Goal: Task Accomplishment & Management: Manage account settings

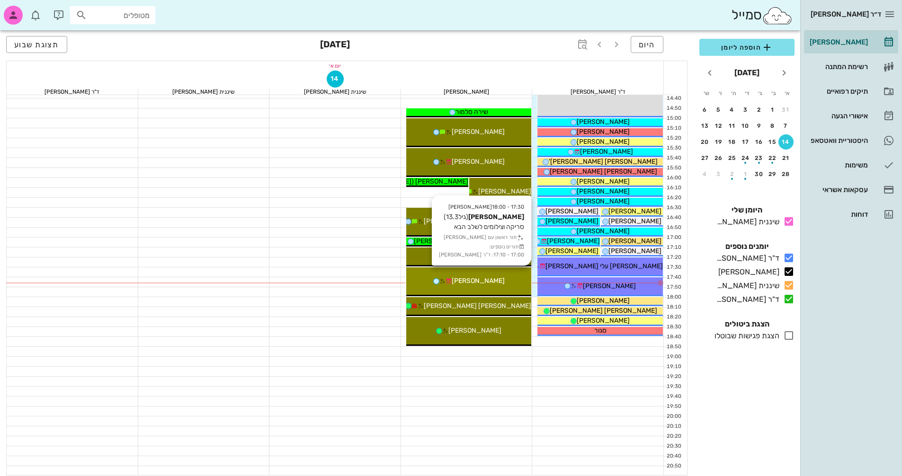
scroll to position [454, 0]
drag, startPoint x: 516, startPoint y: 281, endPoint x: 516, endPoint y: 274, distance: 7.6
click at [516, 281] on div "[PERSON_NAME]" at bounding box center [468, 281] width 125 height 10
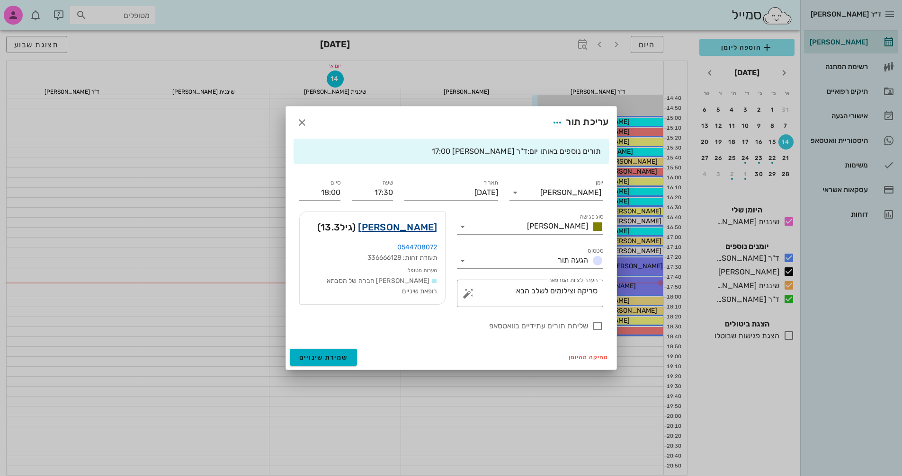
click at [419, 228] on link "[PERSON_NAME]" at bounding box center [397, 227] width 79 height 15
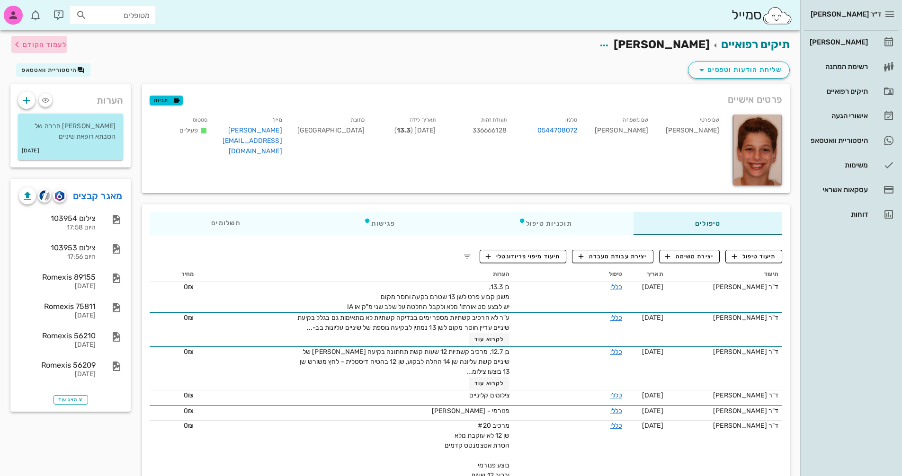
click at [29, 43] on span "לעמוד הקודם" at bounding box center [45, 45] width 44 height 8
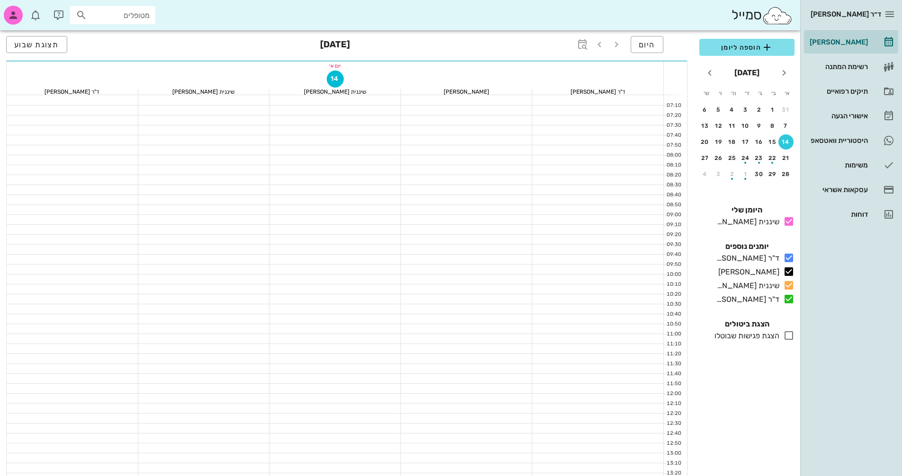
scroll to position [454, 0]
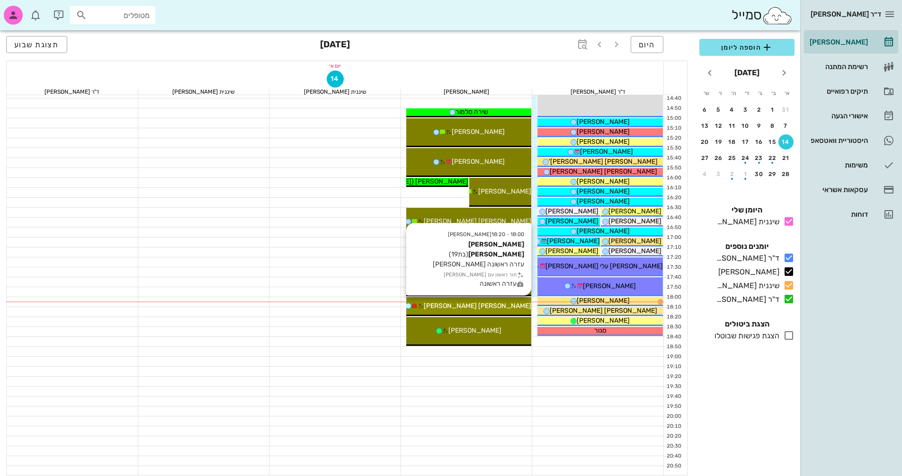
click at [514, 306] on div "[PERSON_NAME] [PERSON_NAME]" at bounding box center [468, 306] width 125 height 10
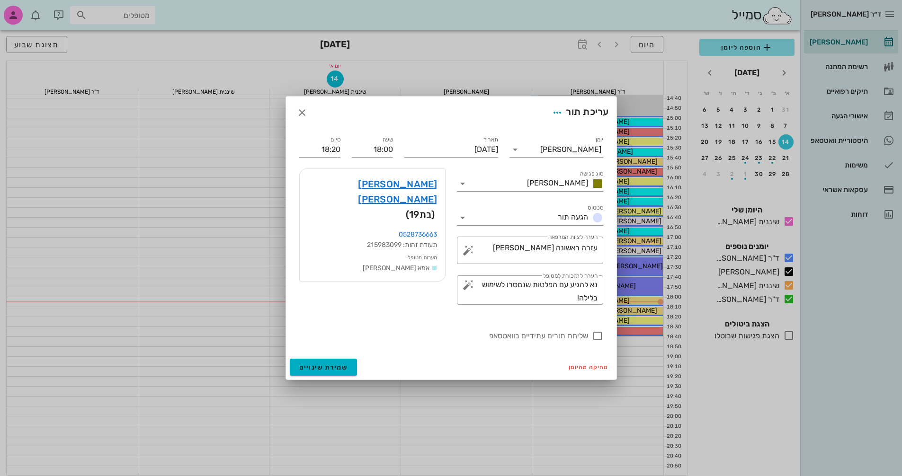
click at [490, 454] on div at bounding box center [451, 238] width 902 height 476
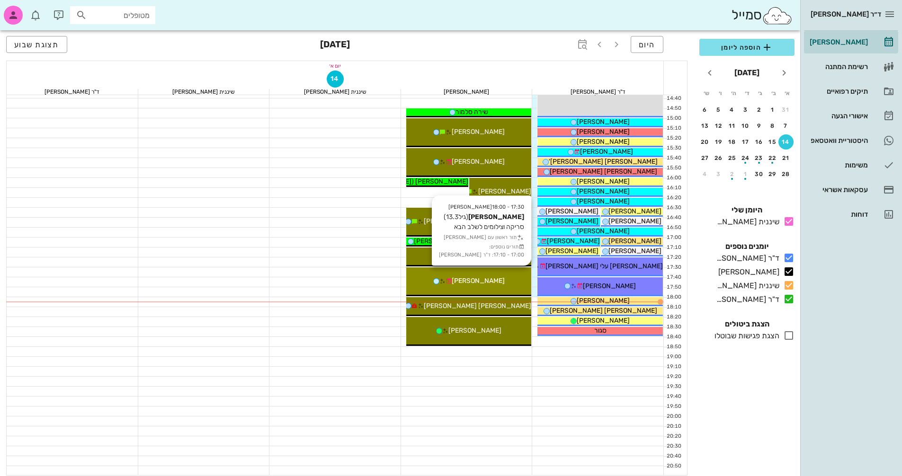
click at [481, 286] on div "17:30 - 18:00 [PERSON_NAME] (גיל 13.3 ) סריקה וצילומים לשלב הבא תור ראשון עם [P…" at bounding box center [468, 281] width 125 height 29
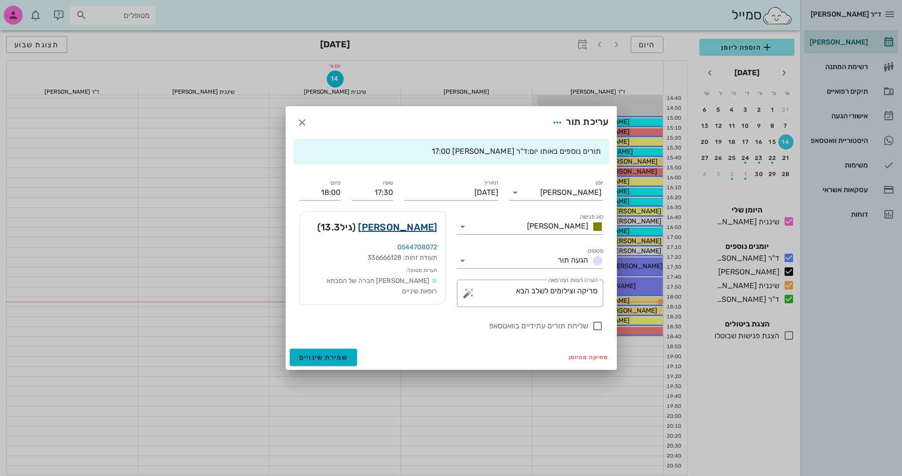
click at [408, 226] on link "[PERSON_NAME]" at bounding box center [397, 227] width 79 height 15
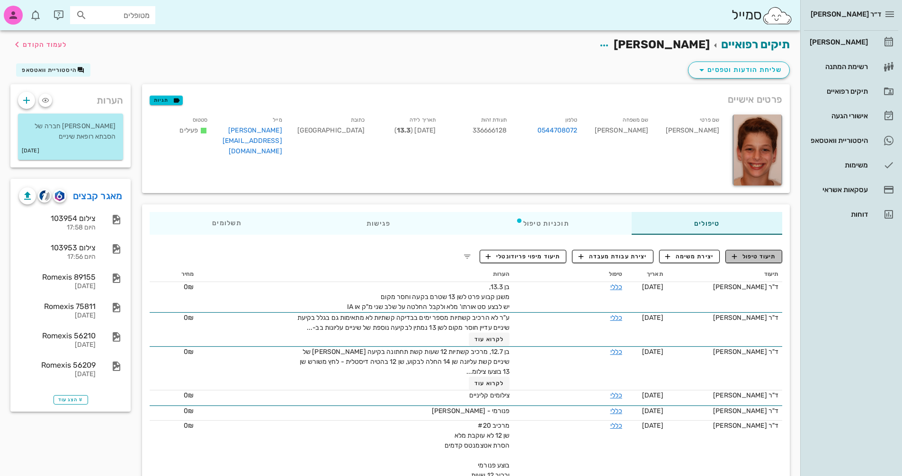
click at [750, 258] on span "תיעוד טיפול" at bounding box center [754, 256] width 44 height 9
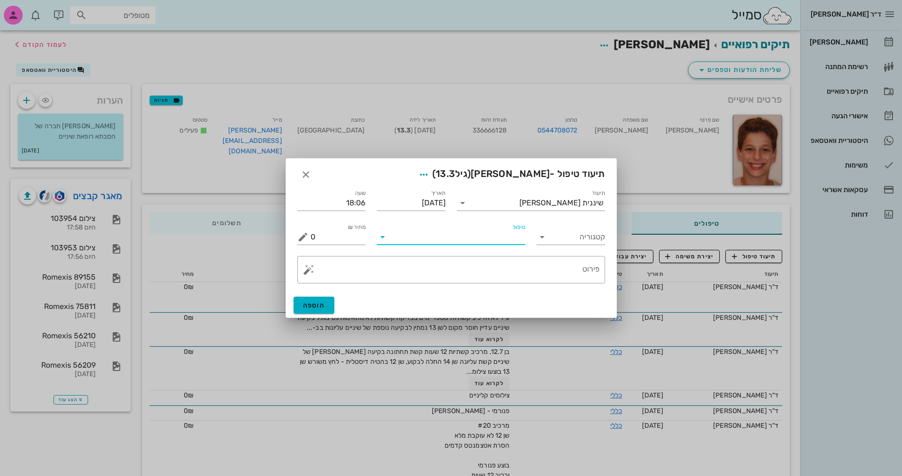
click at [497, 234] on input "טיפול" at bounding box center [457, 237] width 135 height 15
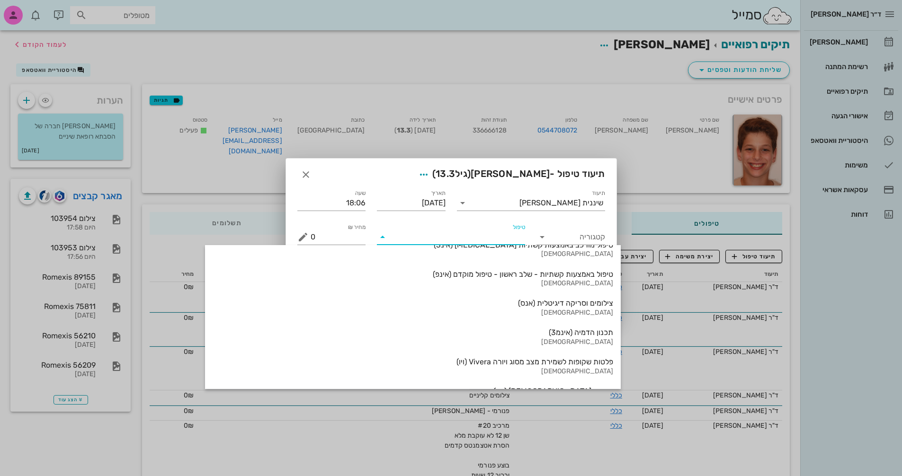
scroll to position [1017, 0]
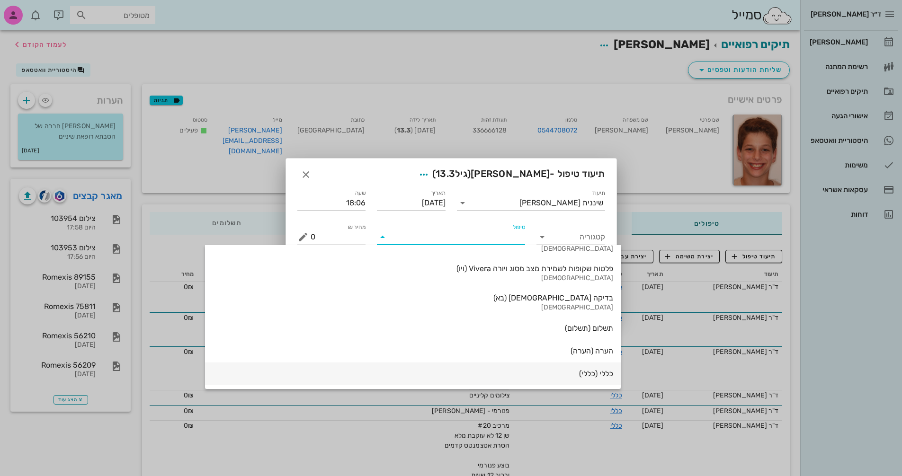
click at [510, 378] on div "כללי (כללי)" at bounding box center [413, 373] width 400 height 9
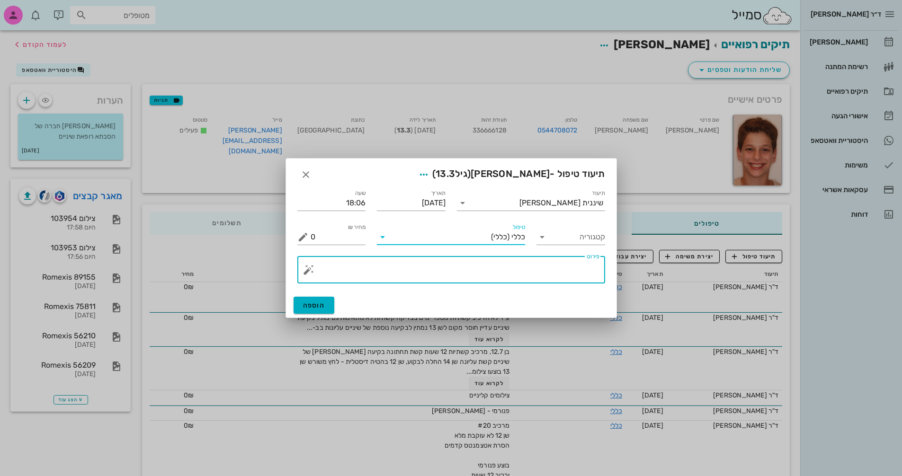
click at [529, 268] on textarea "פירוט" at bounding box center [455, 272] width 289 height 23
type textarea "צילומים קליניים+פנ+צפ+סריקה וצ.אפליקציה"
click at [318, 302] on span "הוספה" at bounding box center [314, 306] width 22 height 8
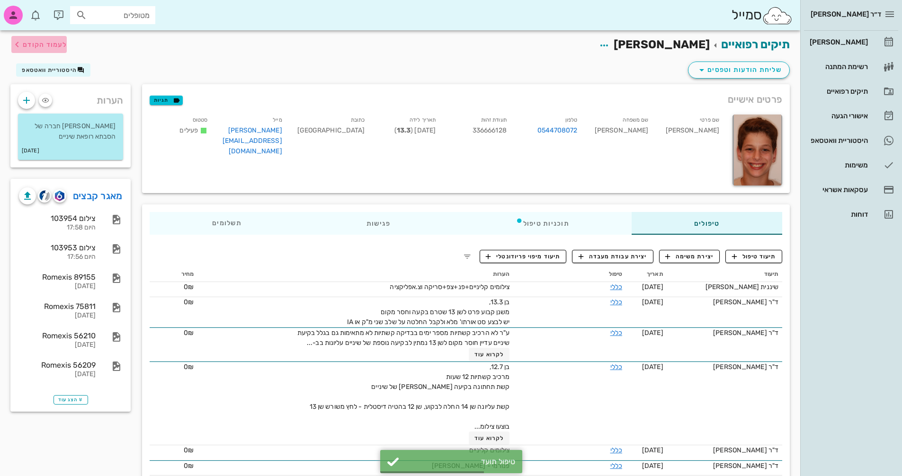
click at [45, 42] on span "לעמוד הקודם" at bounding box center [45, 45] width 44 height 8
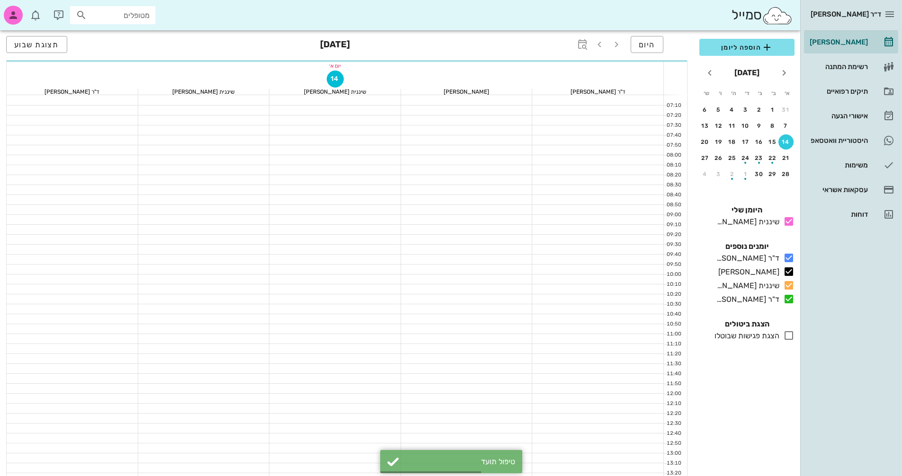
scroll to position [454, 0]
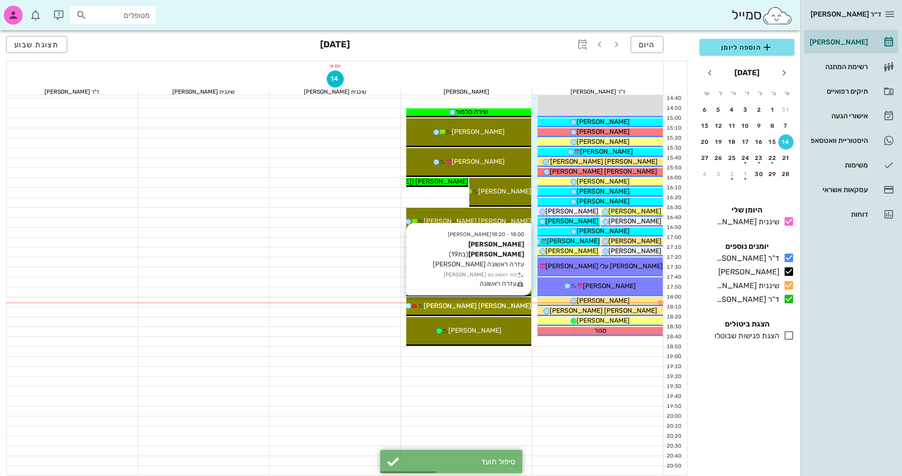
click at [510, 311] on div "18:00 - 18:20 יומן מרפאה [PERSON_NAME] [PERSON_NAME] (בת 19 ) עזרה ראשונה ער קי…" at bounding box center [468, 306] width 125 height 19
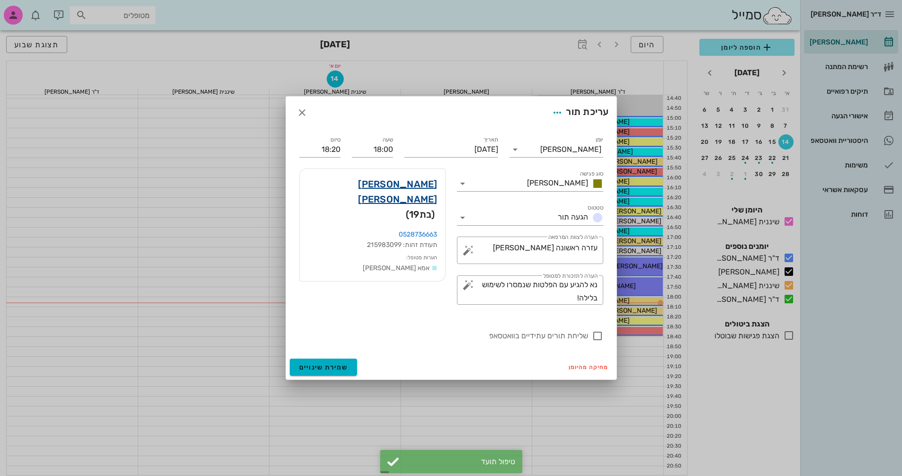
click at [402, 184] on link "[PERSON_NAME] [PERSON_NAME]" at bounding box center [372, 192] width 130 height 30
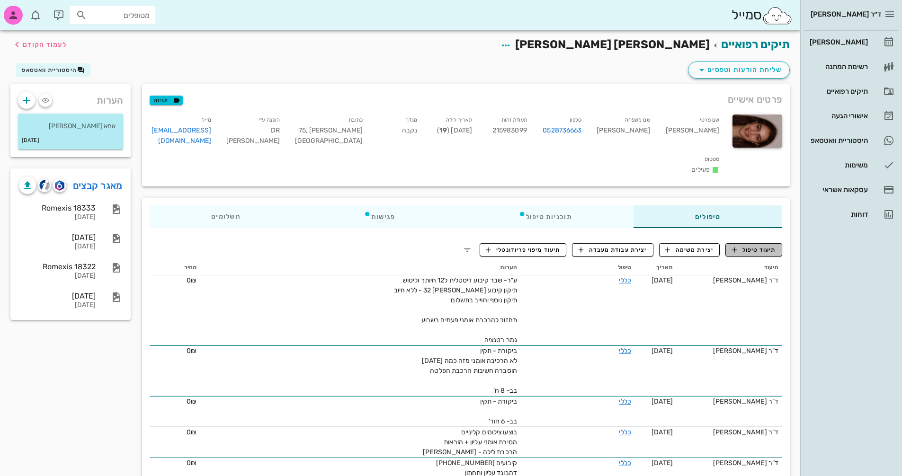
click at [754, 246] on span "תיעוד טיפול" at bounding box center [754, 250] width 44 height 9
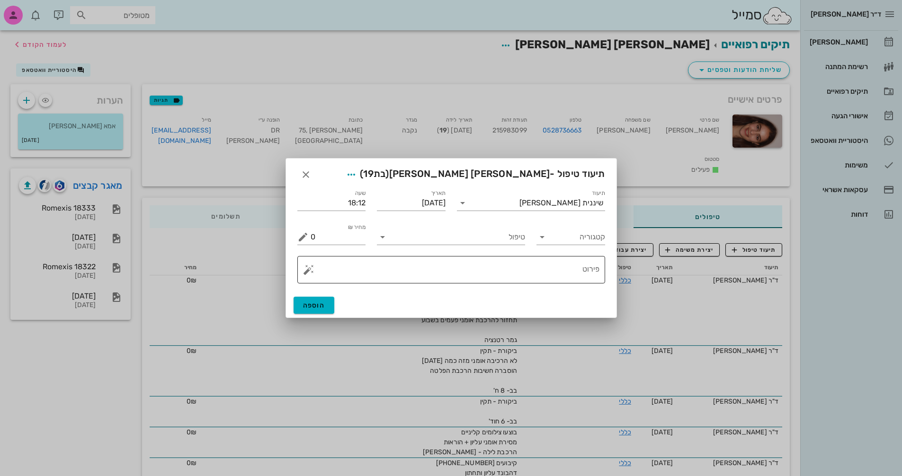
click at [526, 277] on textarea "פירוט" at bounding box center [455, 272] width 289 height 23
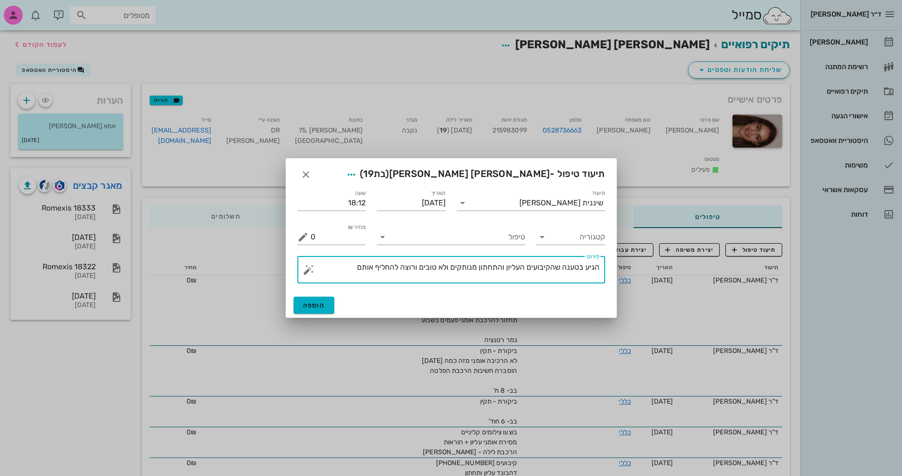
click at [561, 267] on textarea "הגיע בטענה שהקיבועים העליון והתחתון מנותקים ולא טובים ורוצה להחליף אותם" at bounding box center [455, 272] width 289 height 23
click at [320, 266] on textarea "הגיע בטענה שמרגיש לה שהקיבועים העליון והתחתון מנותקים ולא טובים ורוצה להחליף או…" at bounding box center [455, 272] width 289 height 23
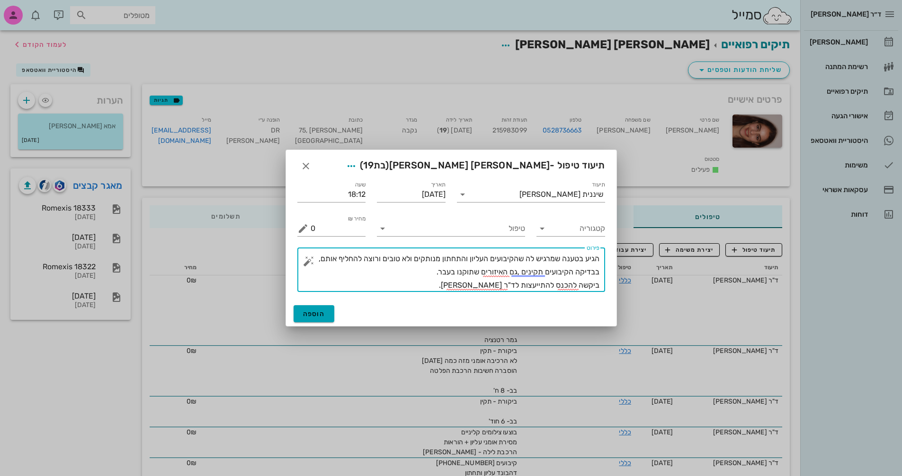
type textarea "הגיע בטענה שמרגיש לה שהקיבועים העליון והתחתון מנותקים ולא טובים ורוצה להחליף או…"
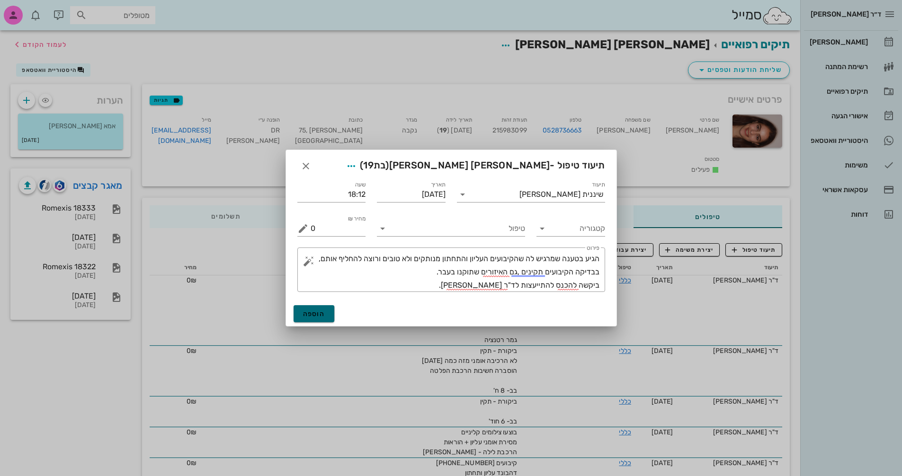
click at [326, 316] on button "הוספה" at bounding box center [313, 313] width 41 height 17
click at [389, 231] on div at bounding box center [383, 228] width 13 height 11
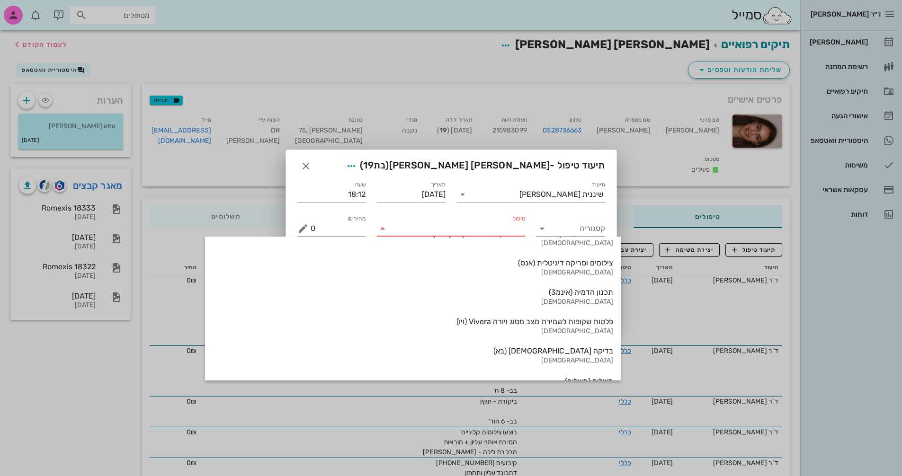
scroll to position [1017, 0]
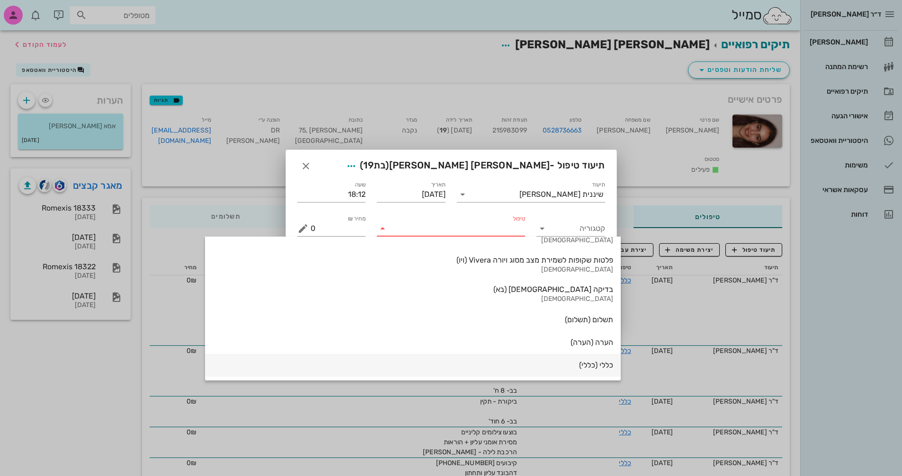
click at [500, 365] on div "כללי (כללי)" at bounding box center [413, 365] width 400 height 9
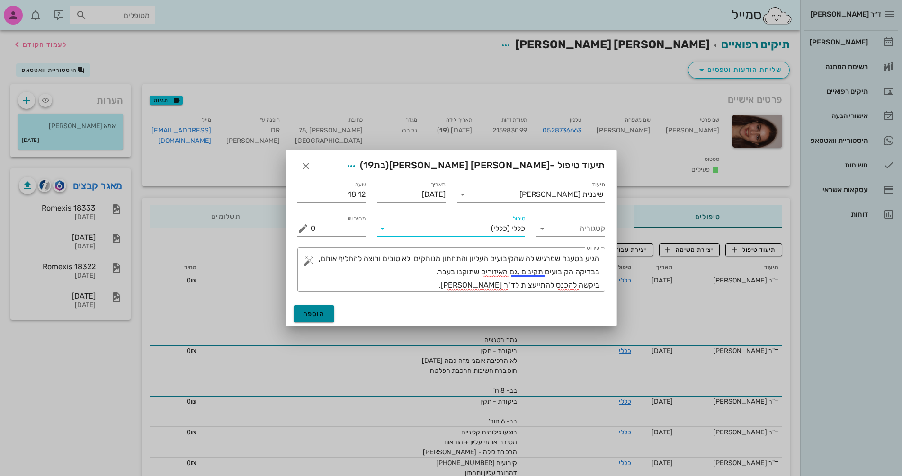
click at [319, 319] on button "הוספה" at bounding box center [313, 313] width 41 height 17
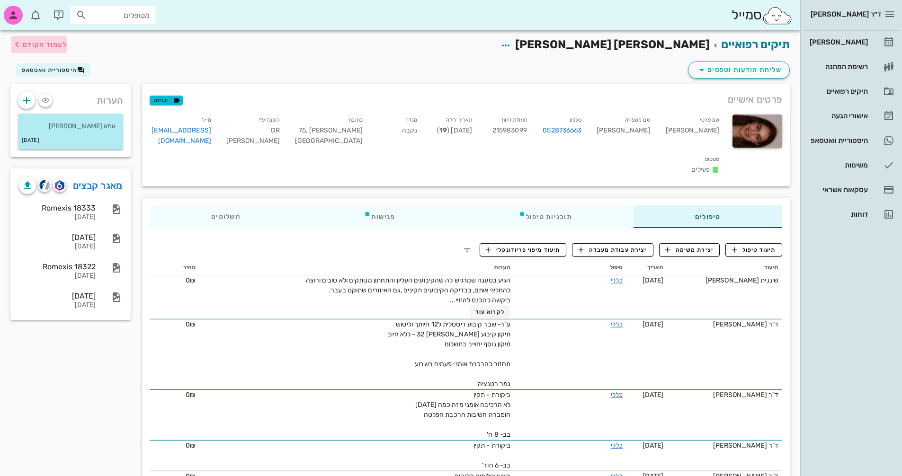
click at [51, 43] on span "לעמוד הקודם" at bounding box center [45, 45] width 44 height 8
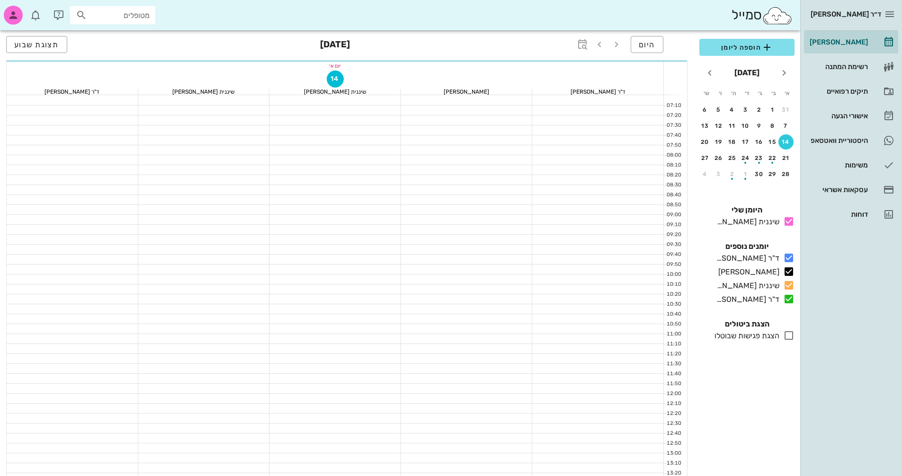
scroll to position [454, 0]
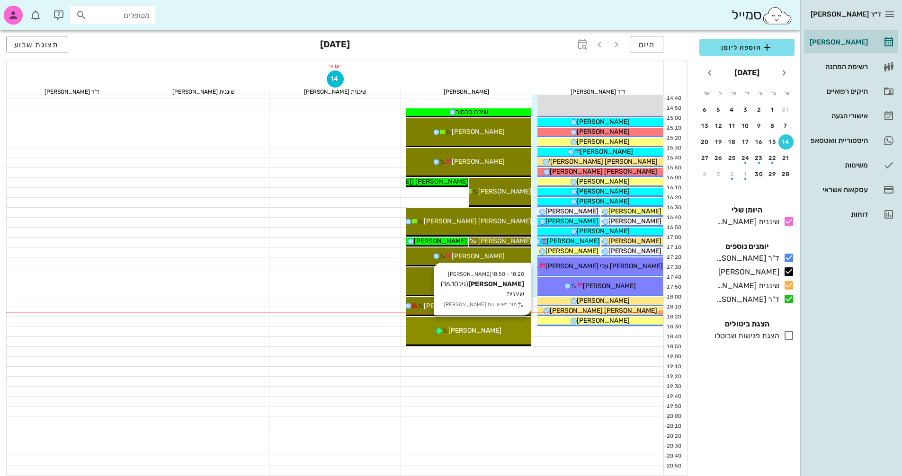
click at [492, 334] on div "[PERSON_NAME]" at bounding box center [468, 331] width 125 height 10
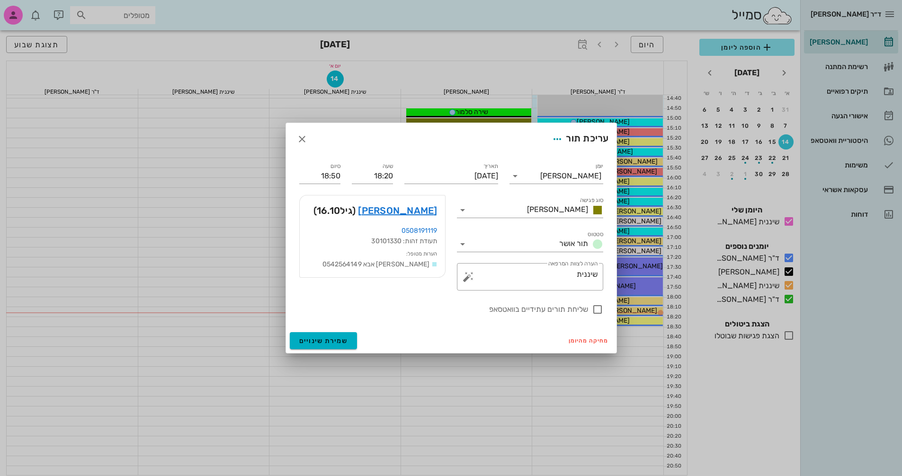
click at [492, 334] on div "ד״ר [PERSON_NAME] [PERSON_NAME] רשימת המתנה תיקים רפואיים אישורי הגעה היסטוריית…" at bounding box center [451, 11] width 902 height 930
click at [433, 210] on link "[PERSON_NAME]" at bounding box center [397, 210] width 79 height 15
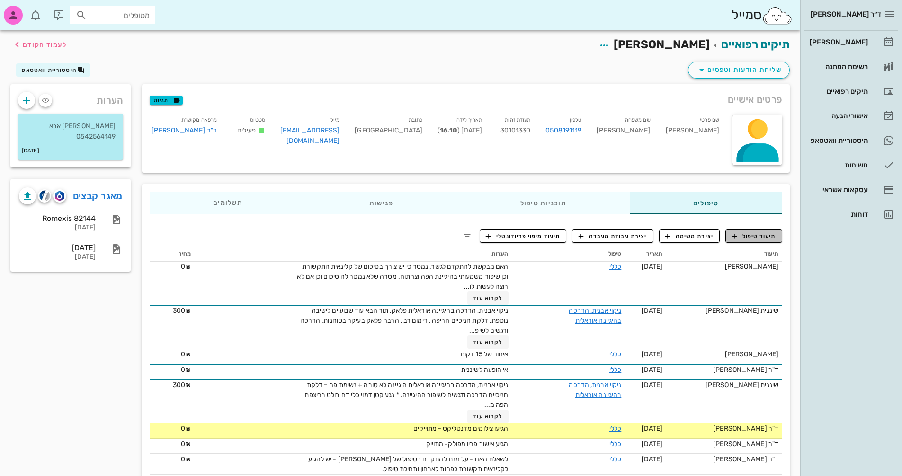
click at [753, 236] on span "תיעוד טיפול" at bounding box center [754, 236] width 44 height 9
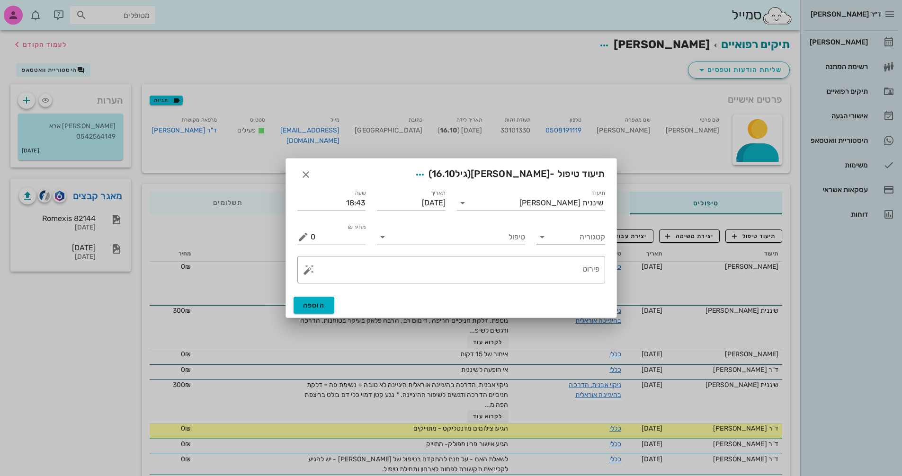
click at [547, 237] on icon at bounding box center [541, 236] width 11 height 11
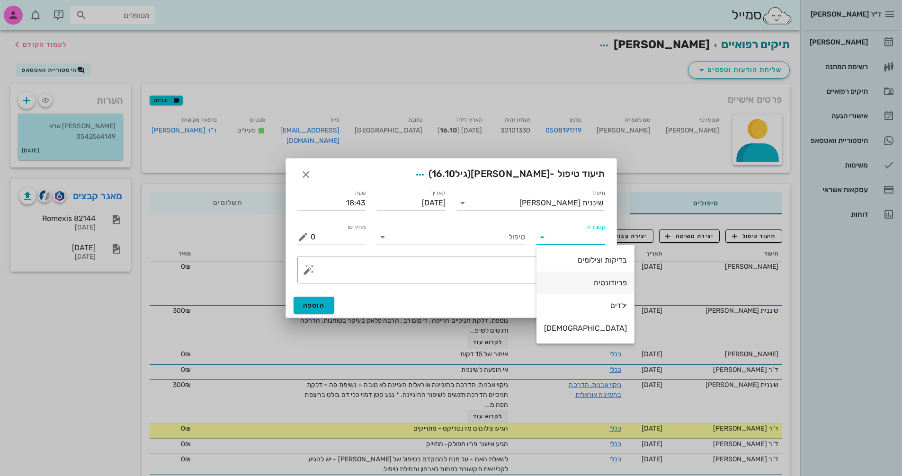
click at [581, 282] on div "פריודונטיה" at bounding box center [585, 282] width 83 height 9
type input "פריודונטיה"
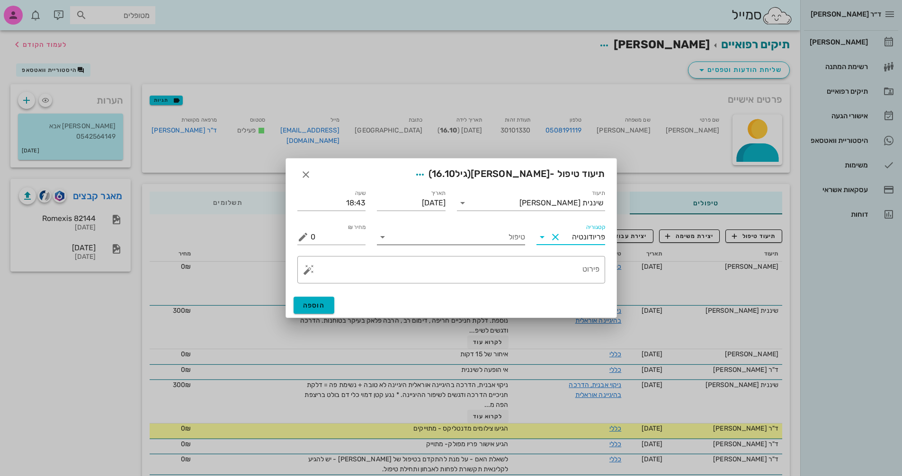
click at [487, 238] on input "טיפול" at bounding box center [457, 237] width 135 height 15
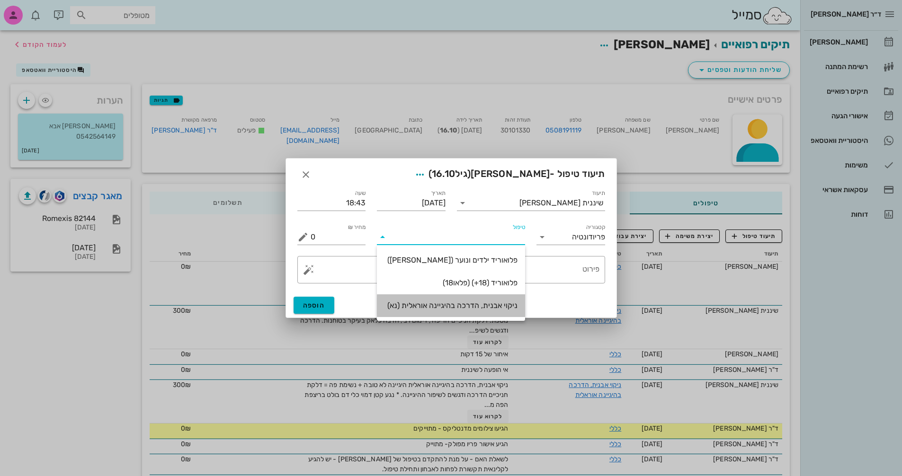
click at [483, 305] on div "ניקוי אבנית, הדרכה בהיגיינה אוראלית (נא)" at bounding box center [450, 305] width 133 height 9
type input "300"
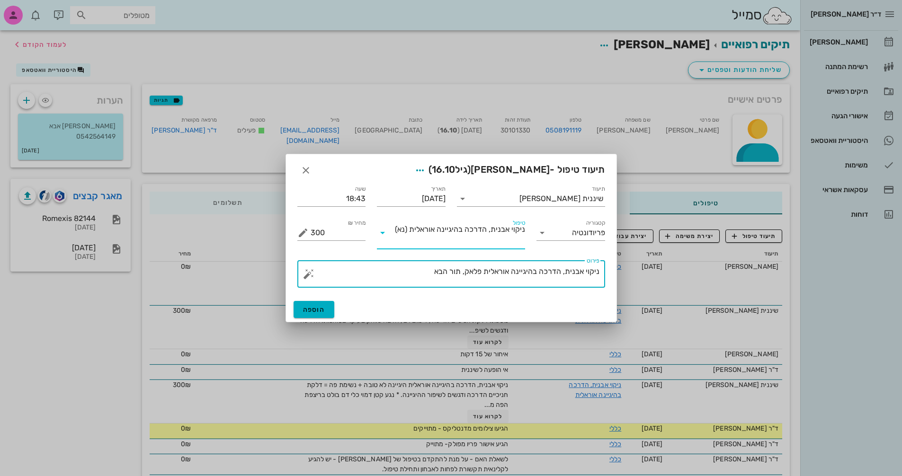
click at [425, 271] on textarea "ניקוי אבנית, הדרכה בהיגיינה אוראלית פלאק, תור הבא" at bounding box center [455, 276] width 289 height 23
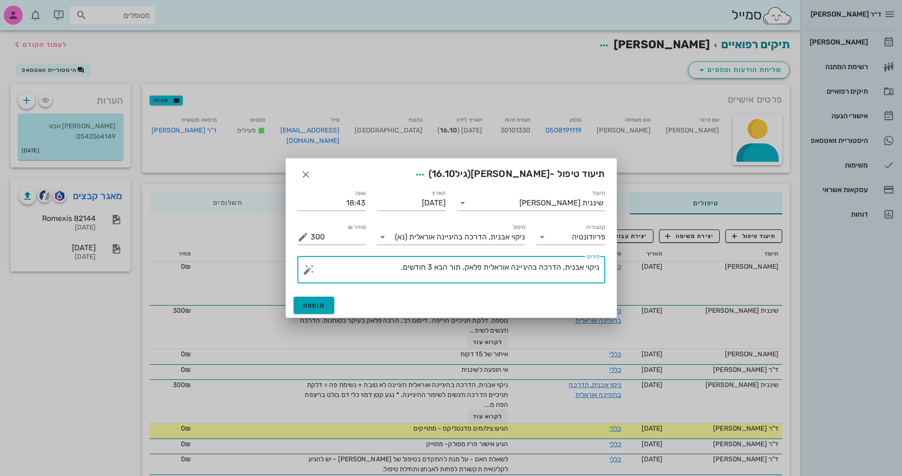
type textarea "ניקוי אבנית, הדרכה בהיגיינה אוראלית פלאק, תור הבא 3 חודשים."
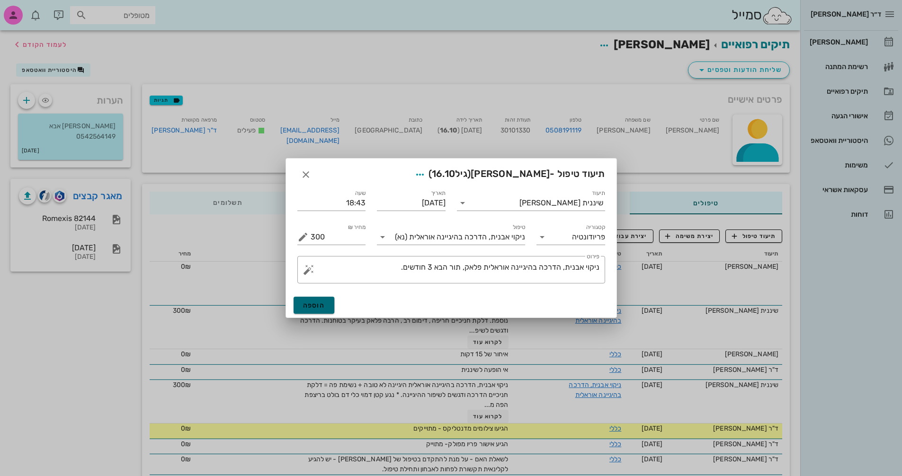
click at [300, 303] on button "הוספה" at bounding box center [313, 305] width 41 height 17
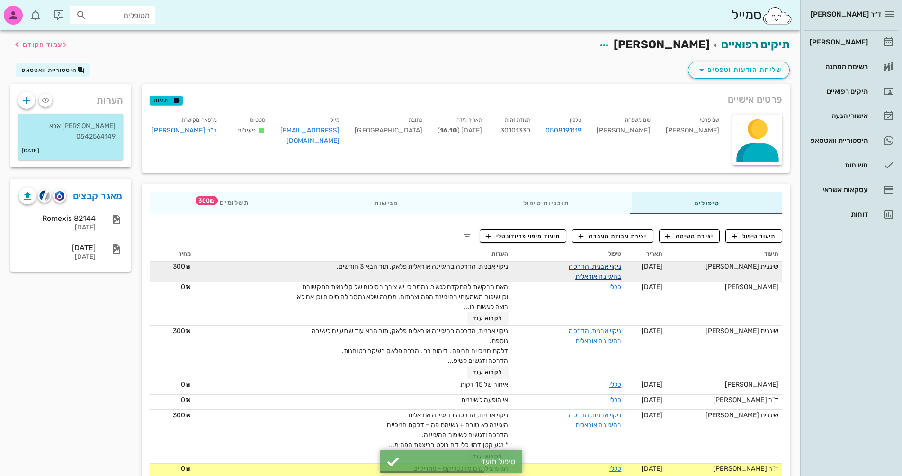
click at [603, 270] on link "ניקוי אבנית, הדרכה בהיגיינה אוראלית" at bounding box center [594, 272] width 53 height 18
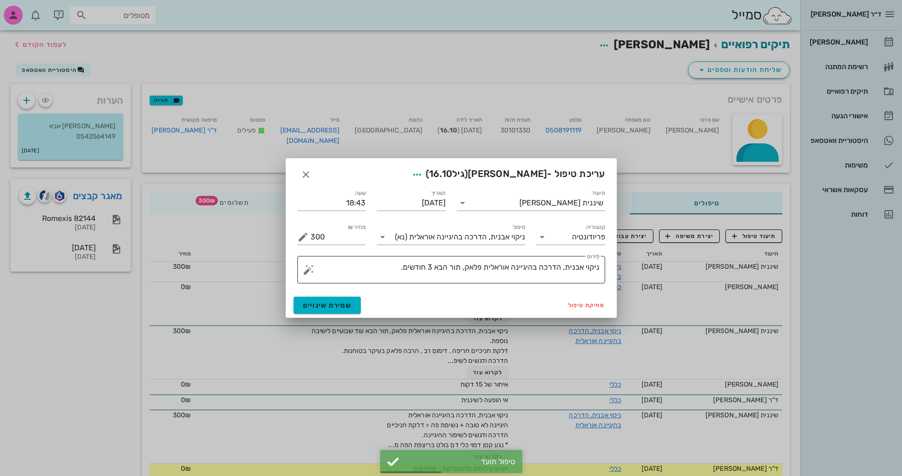
click at [384, 266] on textarea "ניקוי אבנית, הדרכה בהיגיינה אוראלית פלאק, תור הבא 3 חודשים." at bounding box center [455, 272] width 289 height 23
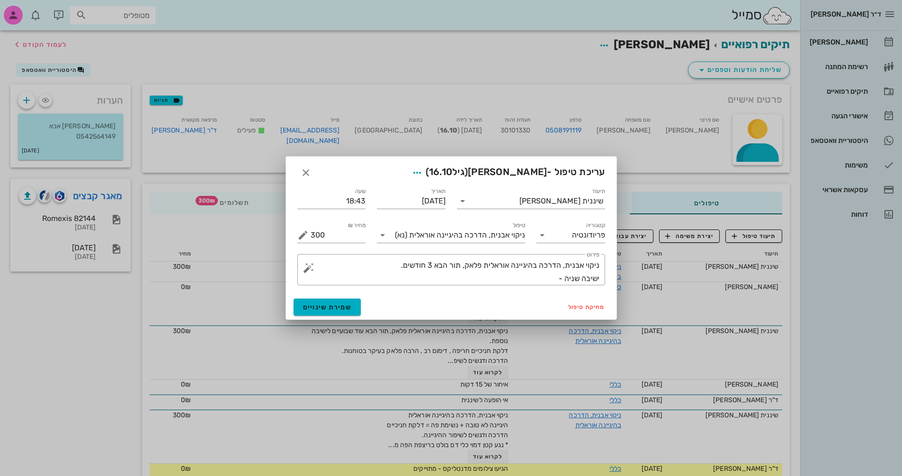
drag, startPoint x: 381, startPoint y: 162, endPoint x: 399, endPoint y: 160, distance: 17.6
click at [399, 160] on div "עריכת טיפול - [PERSON_NAME] (גיל 16.10 )" at bounding box center [451, 171] width 330 height 29
click at [530, 277] on textarea "ניקוי אבנית, הדרכה בהיגיינה אוראלית פלאק, תור הבא 3 חודשים. ישיבה שניה -" at bounding box center [455, 272] width 289 height 27
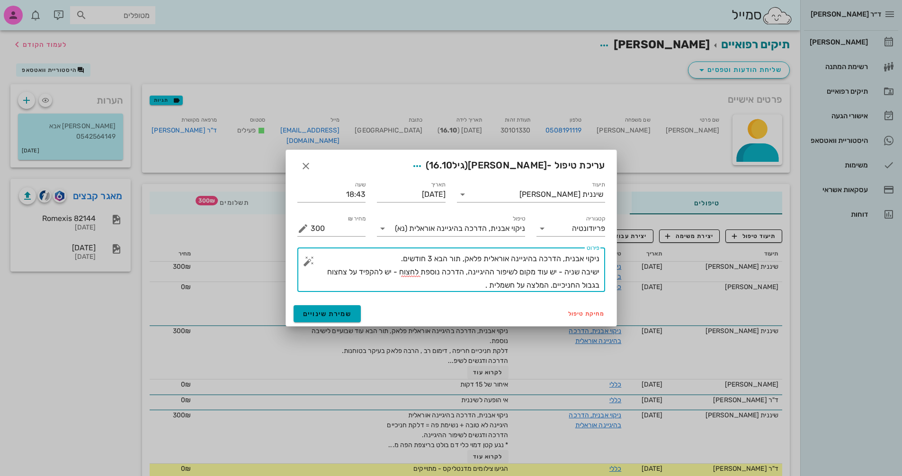
type textarea "ניקוי אבנית, הדרכה בהיגיינה אוראלית פלאק, תור הבא 3 חודשים. ישיבה שניה - יש עוד…"
click at [311, 312] on span "שמירת שינויים" at bounding box center [327, 314] width 49 height 8
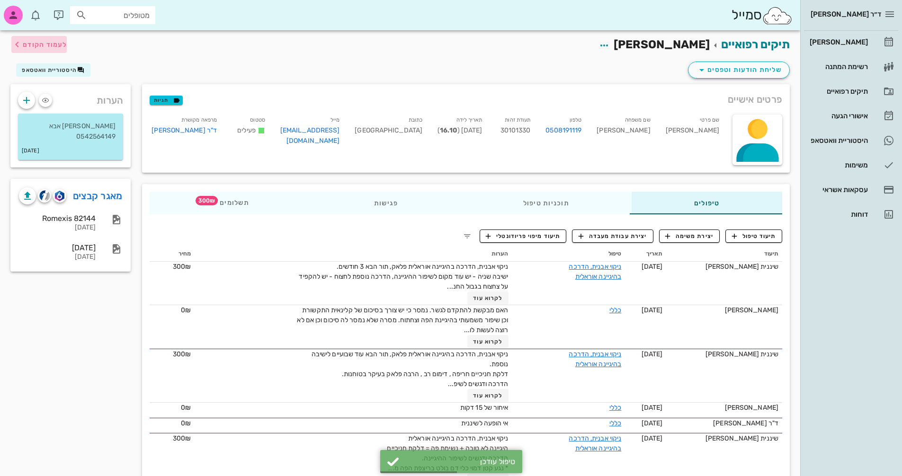
click at [30, 48] on span "לעמוד הקודם" at bounding box center [45, 45] width 44 height 8
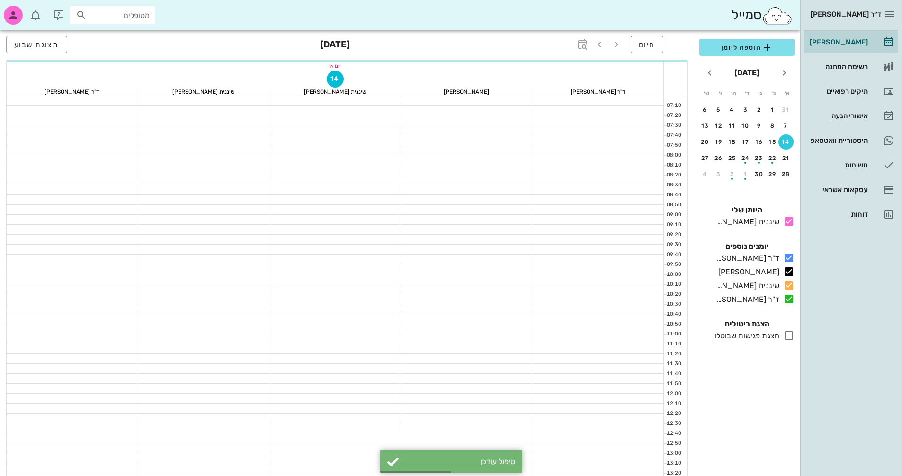
scroll to position [454, 0]
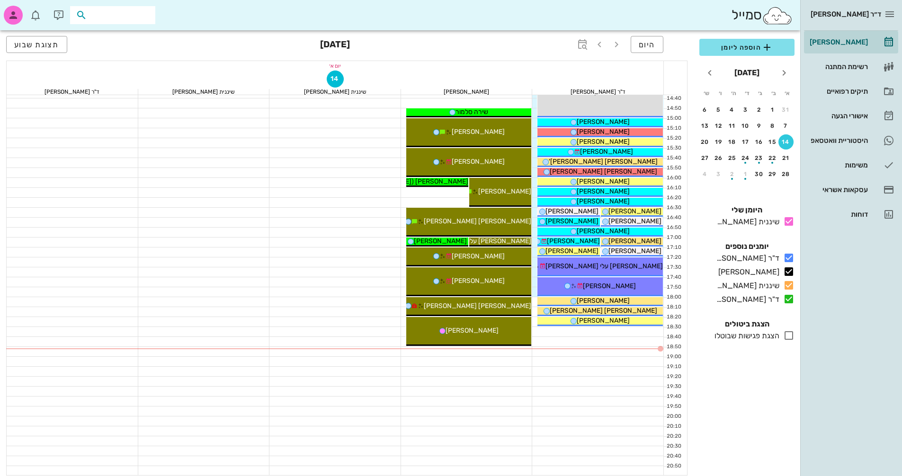
click at [111, 15] on input "text" at bounding box center [119, 15] width 61 height 12
type input "ה"
type input "[PERSON_NAME]"
click at [127, 32] on div "[PERSON_NAME] 025514043" at bounding box center [96, 36] width 104 height 8
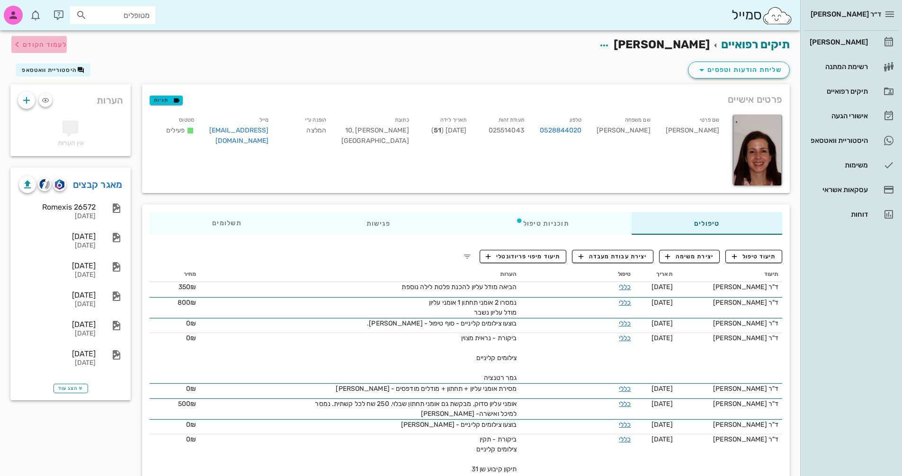
click at [30, 43] on span "לעמוד הקודם" at bounding box center [45, 45] width 44 height 8
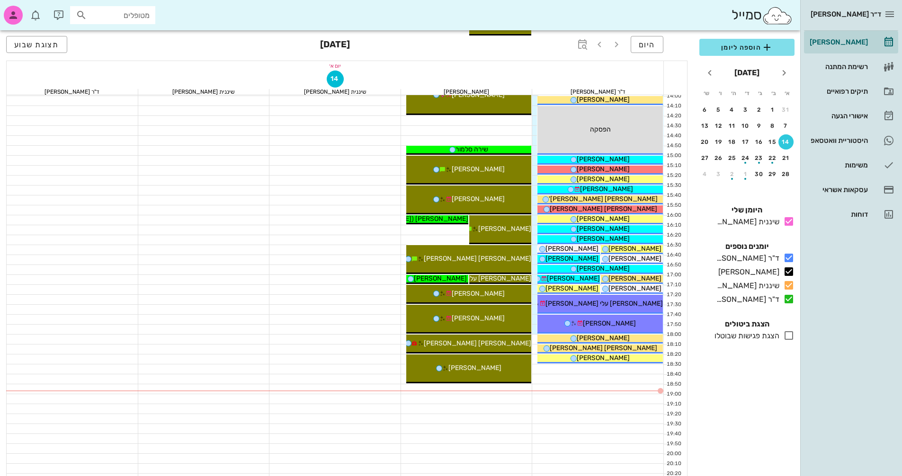
scroll to position [454, 0]
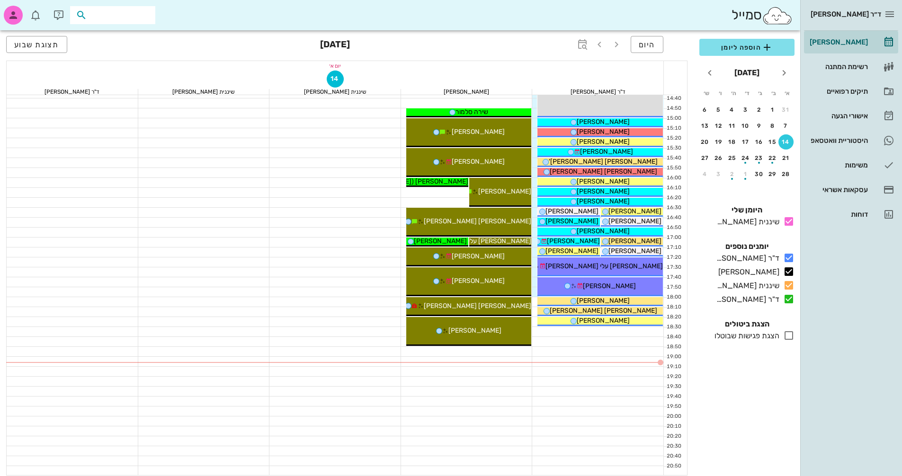
click at [119, 17] on input "text" at bounding box center [119, 15] width 61 height 12
type input "[PERSON_NAME]"
click at [133, 36] on div "[PERSON_NAME] 329925168" at bounding box center [105, 36] width 104 height 8
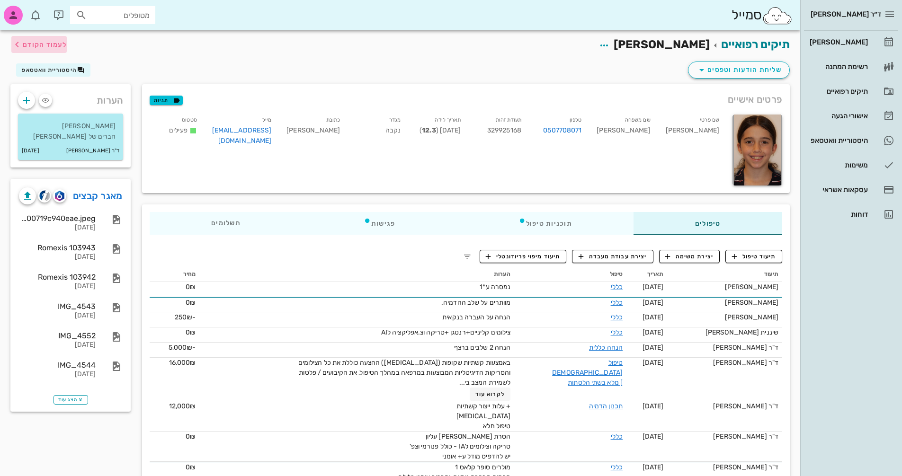
click at [26, 45] on span "לעמוד הקודם" at bounding box center [45, 45] width 44 height 8
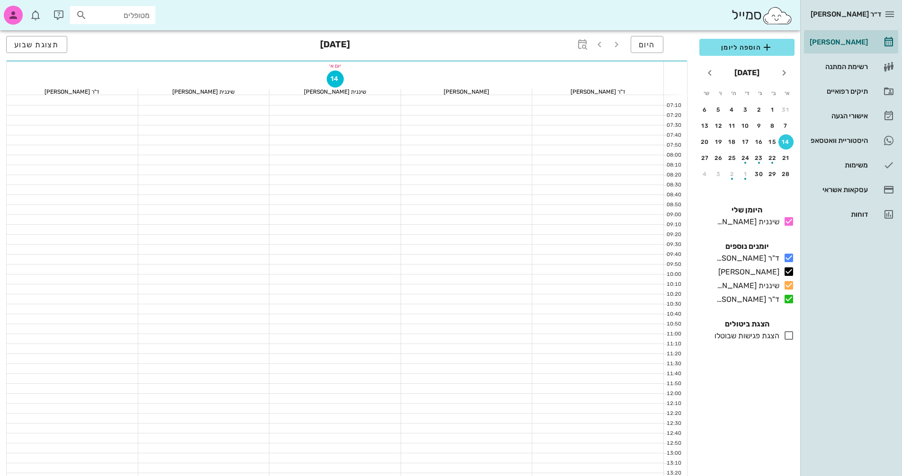
scroll to position [454, 0]
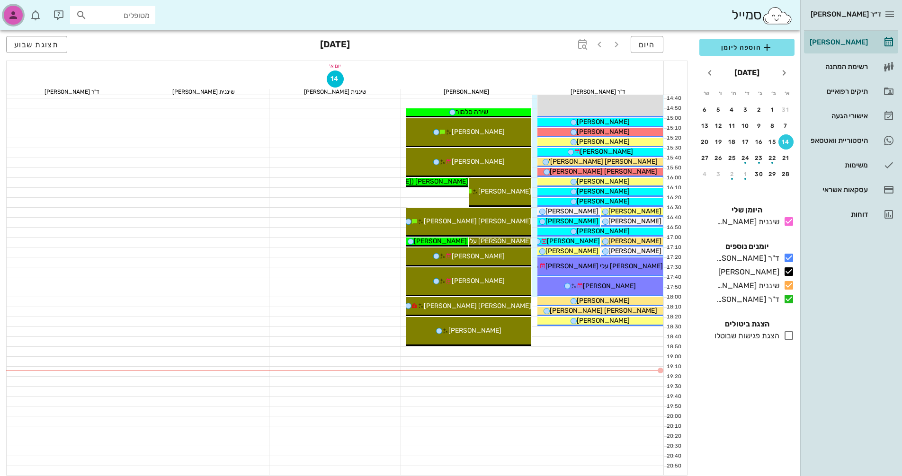
click at [13, 15] on icon "button" at bounding box center [13, 14] width 11 height 11
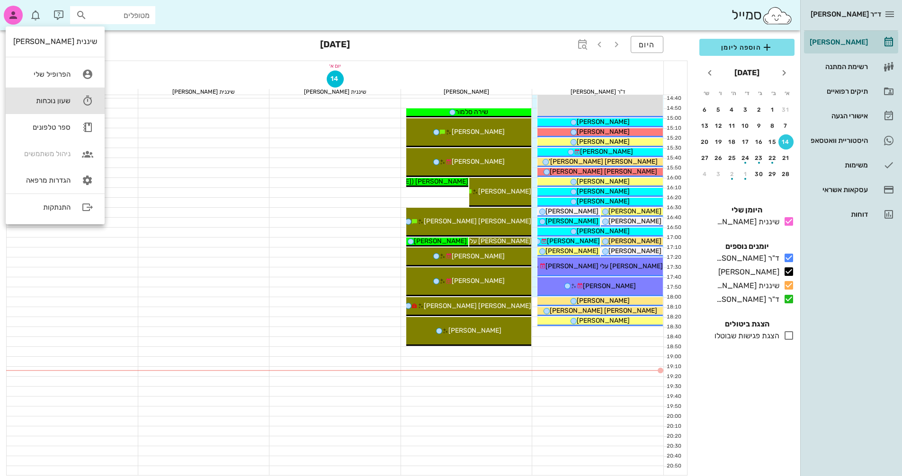
click at [44, 97] on div "שעון נוכחות" at bounding box center [41, 101] width 57 height 9
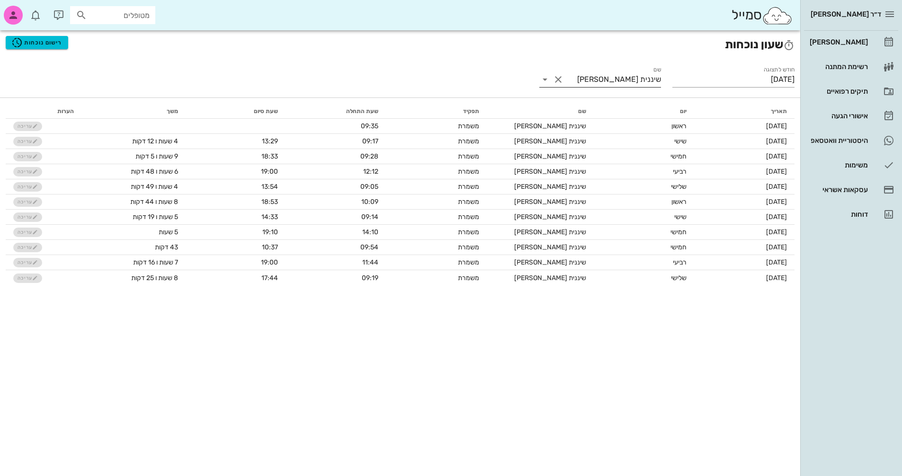
click at [566, 80] on input "שיננית [PERSON_NAME]" at bounding box center [614, 79] width 96 height 15
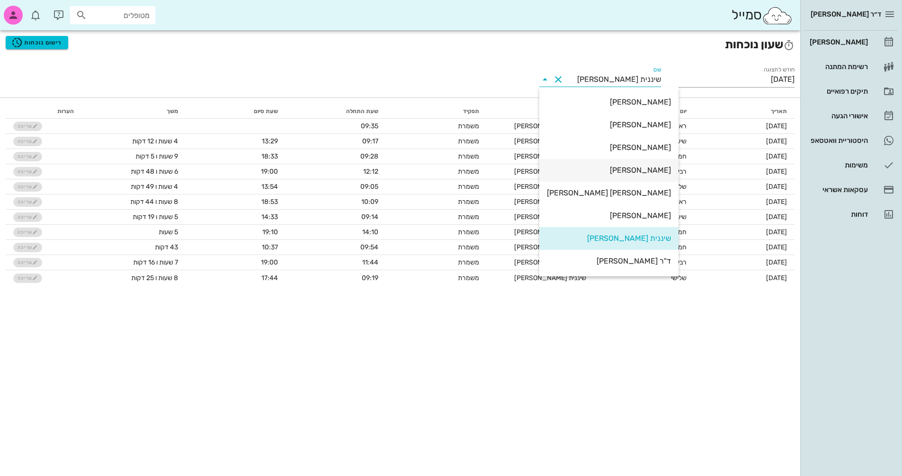
click at [628, 167] on div "[PERSON_NAME]" at bounding box center [609, 170] width 124 height 9
type input "[PERSON_NAME]"
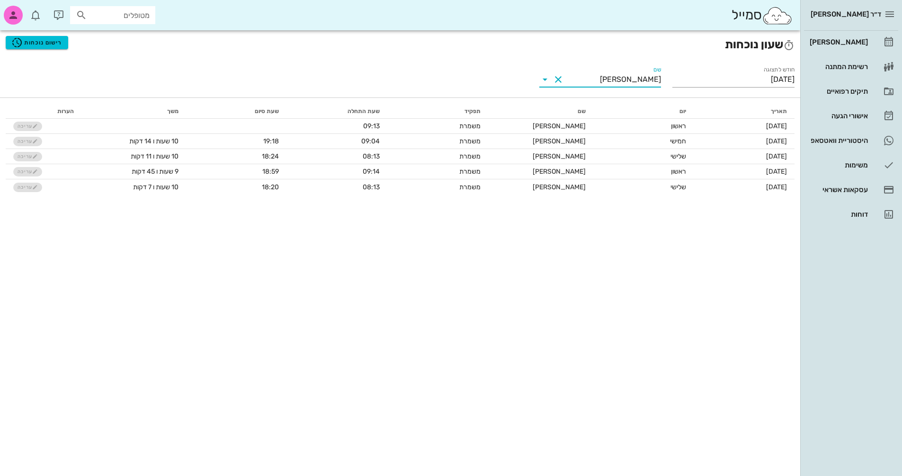
click at [559, 79] on button "Clear שם" at bounding box center [557, 79] width 11 height 11
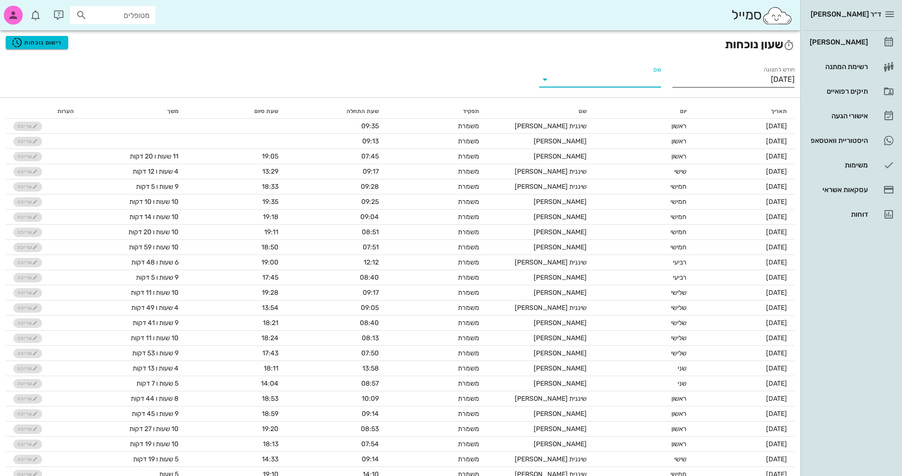
click at [721, 78] on input "[DATE]" at bounding box center [733, 79] width 122 height 15
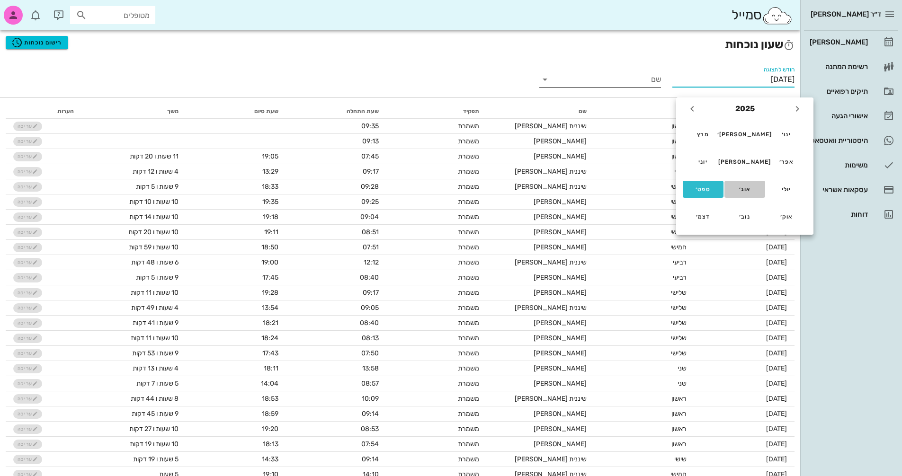
click at [743, 186] on div "אוג׳" at bounding box center [745, 189] width 26 height 7
type input "[DATE]"
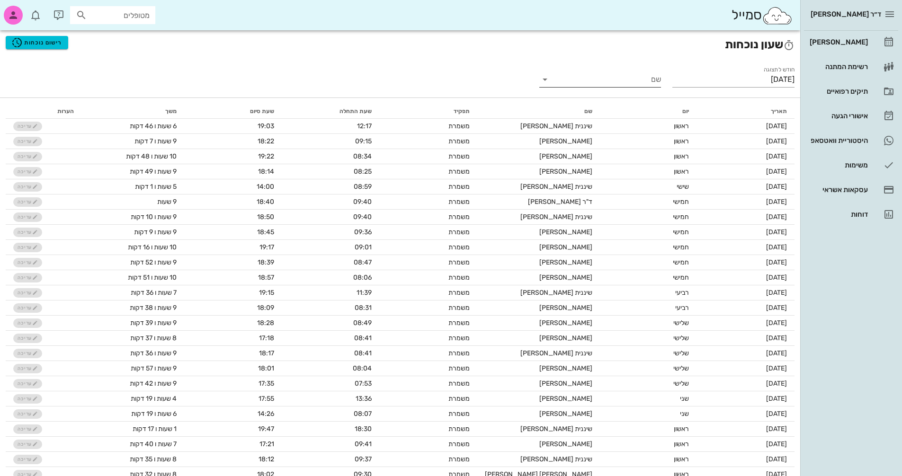
click at [591, 81] on input "שם" at bounding box center [607, 79] width 107 height 15
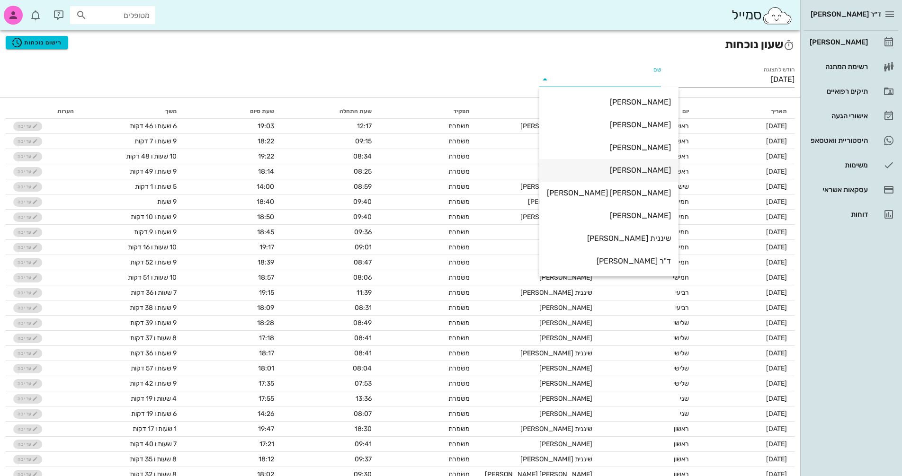
click at [632, 170] on div "[PERSON_NAME]" at bounding box center [609, 170] width 124 height 9
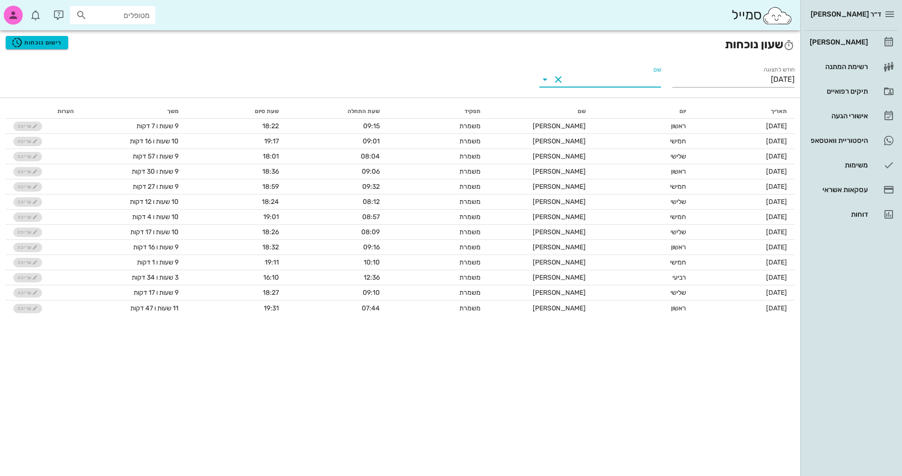
type input "[PERSON_NAME]"
click at [855, 41] on div "[PERSON_NAME]" at bounding box center [837, 42] width 60 height 8
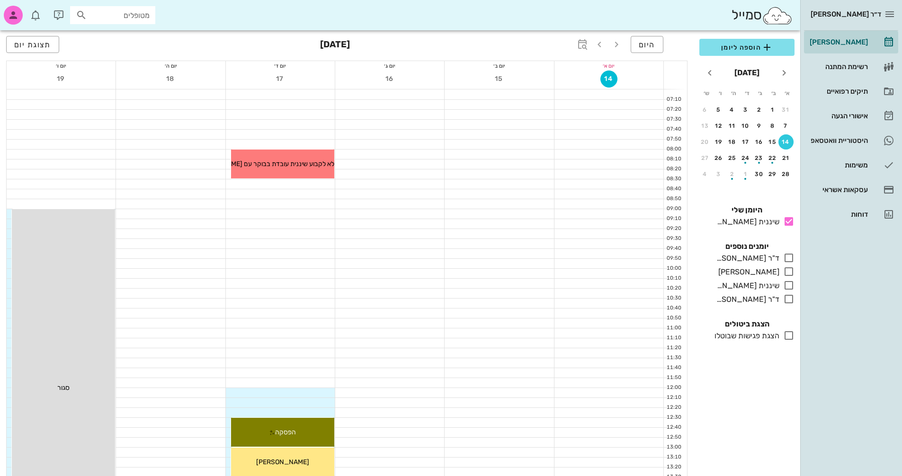
click at [796, 271] on div "כולם יומנים נוספים ד"ר [PERSON_NAME] בלבד [PERSON_NAME] בלבד שיננית [PERSON_NAM…" at bounding box center [746, 274] width 106 height 78
click at [786, 273] on icon at bounding box center [788, 271] width 11 height 11
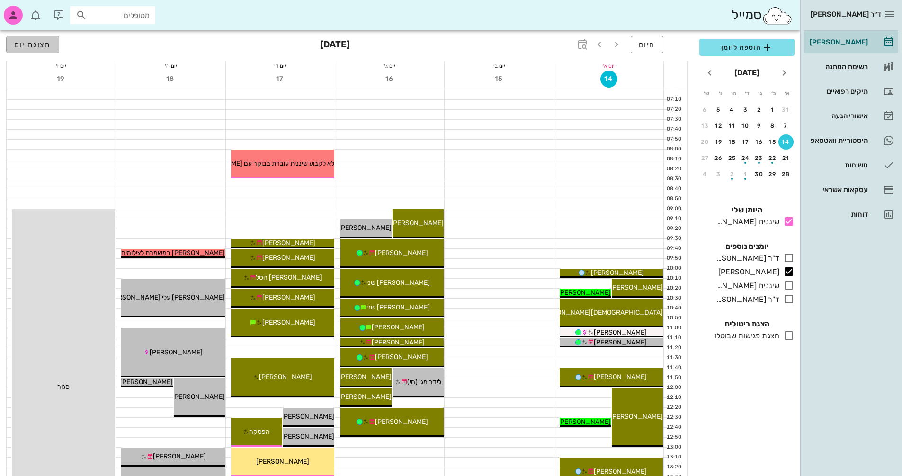
click at [36, 46] on span "תצוגת יום" at bounding box center [32, 44] width 37 height 9
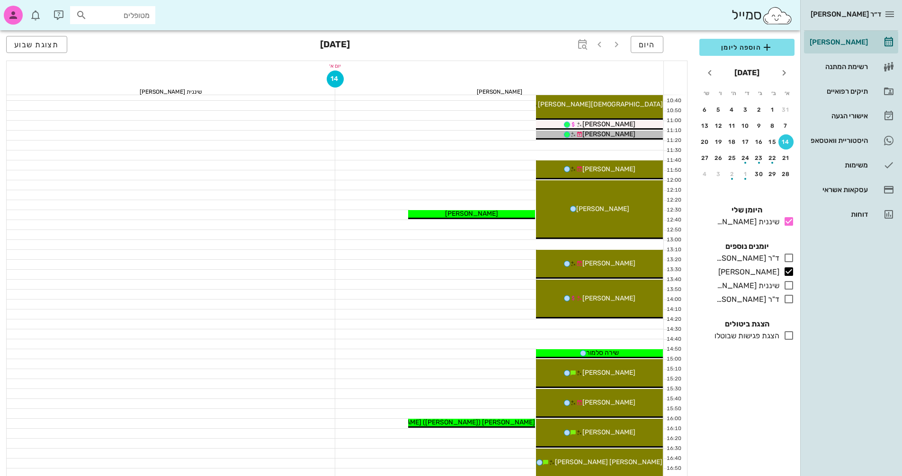
scroll to position [284, 0]
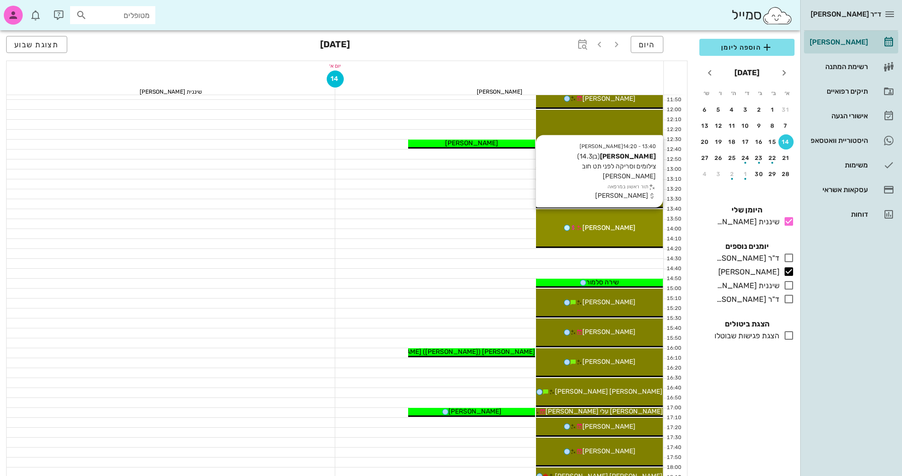
click at [630, 238] on div "13:40 - 14:20 [PERSON_NAME] (בן 14.3 ) צילומים וסריקה לפני תט חוב [PERSON_NAME]…" at bounding box center [599, 228] width 127 height 39
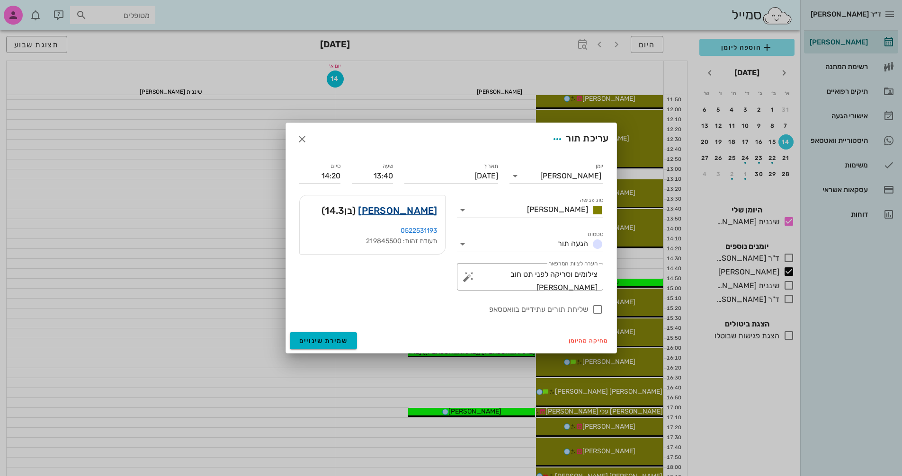
click at [417, 207] on link "[PERSON_NAME]" at bounding box center [397, 210] width 79 height 15
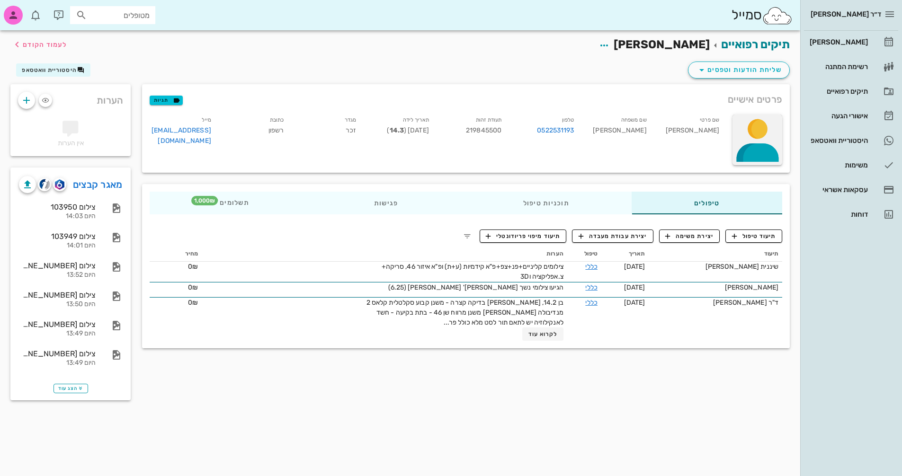
click at [736, 142] on div at bounding box center [757, 140] width 50 height 51
click at [743, 139] on div "העלאת תמונה" at bounding box center [753, 137] width 44 height 9
click at [40, 41] on span "לעמוד הקודם" at bounding box center [45, 45] width 44 height 8
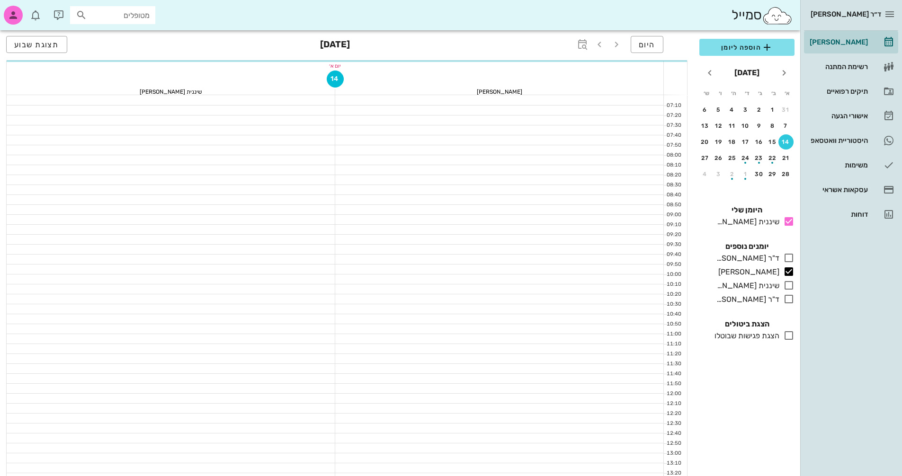
scroll to position [284, 0]
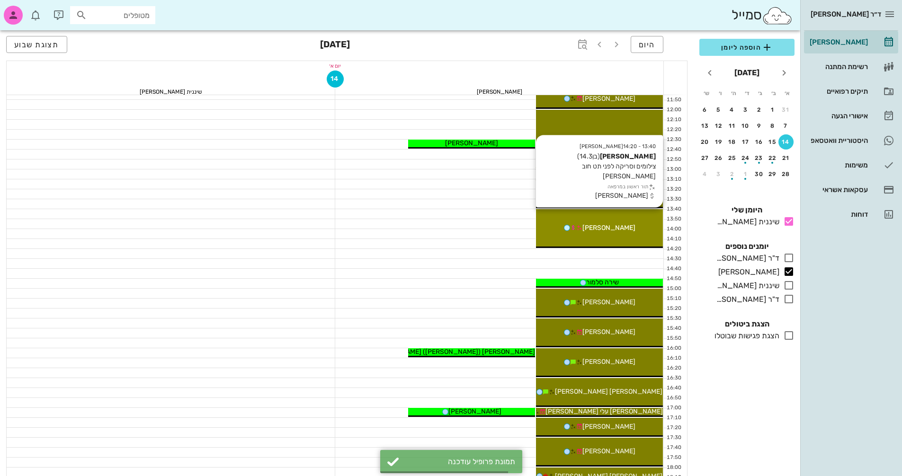
click at [603, 234] on div "13:40 - 14:20 [PERSON_NAME] (בן 14.3 ) צילומים וסריקה לפני תט חוב [PERSON_NAME]…" at bounding box center [599, 228] width 127 height 39
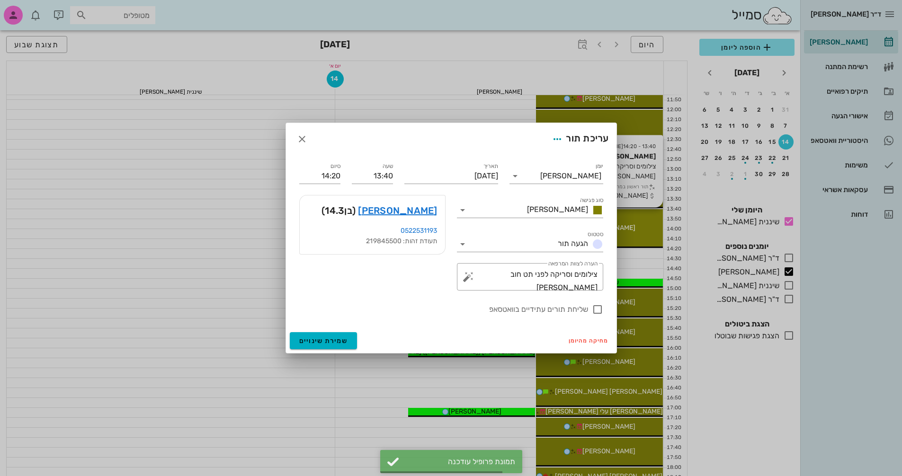
click at [603, 234] on div at bounding box center [451, 238] width 902 height 476
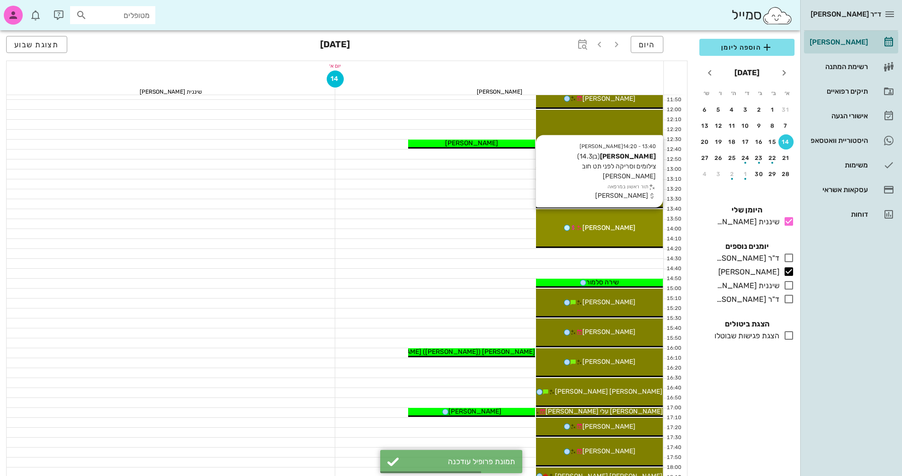
click at [603, 234] on div "13:40 - 14:20 [PERSON_NAME] (בן 14.3 ) צילומים וסריקה לפני תט חוב [PERSON_NAME]…" at bounding box center [599, 228] width 127 height 39
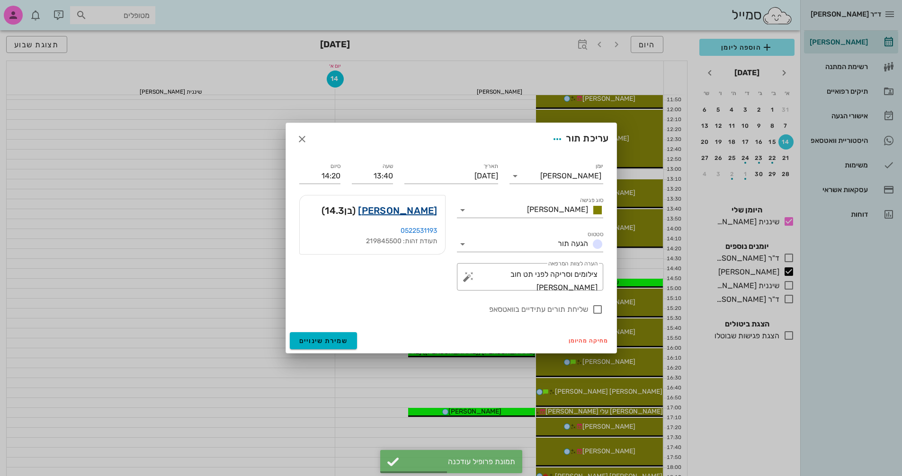
click at [420, 210] on link "[PERSON_NAME]" at bounding box center [397, 210] width 79 height 15
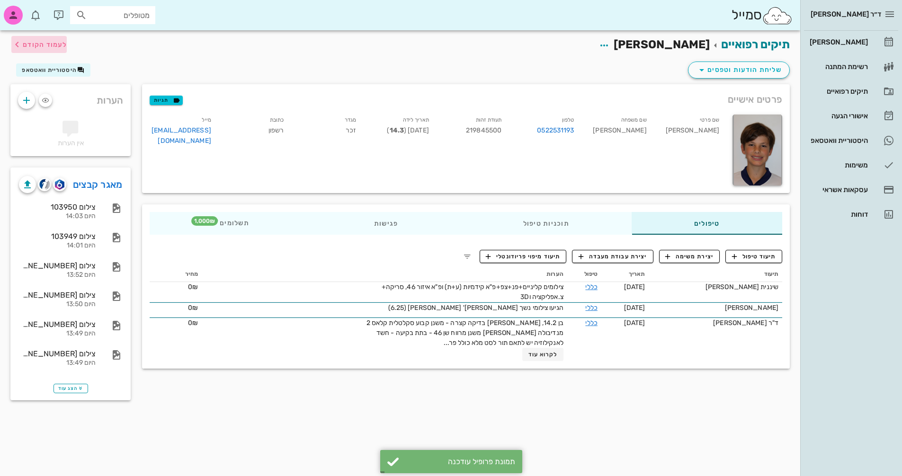
click at [36, 38] on button "לעמוד הקודם" at bounding box center [38, 44] width 55 height 17
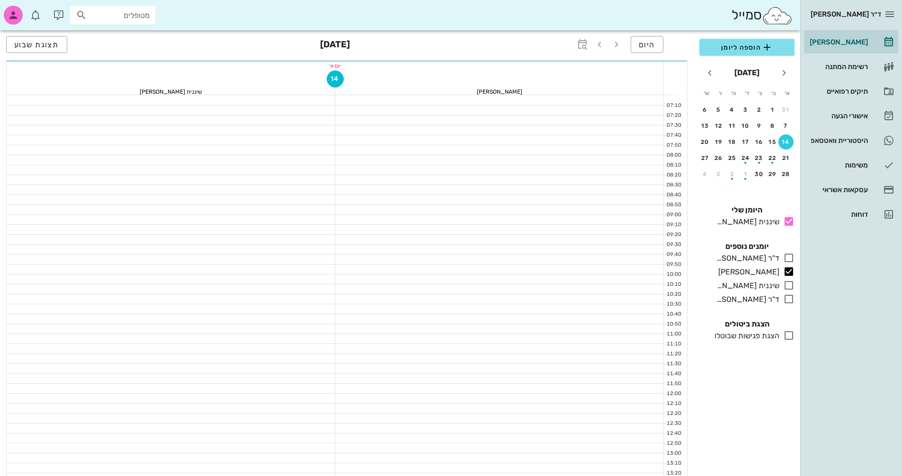
scroll to position [284, 0]
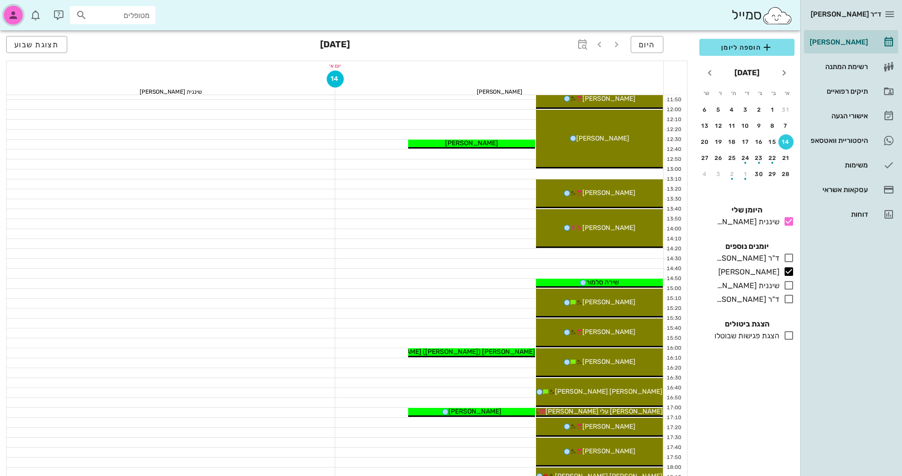
click at [9, 11] on icon "button" at bounding box center [13, 14] width 11 height 11
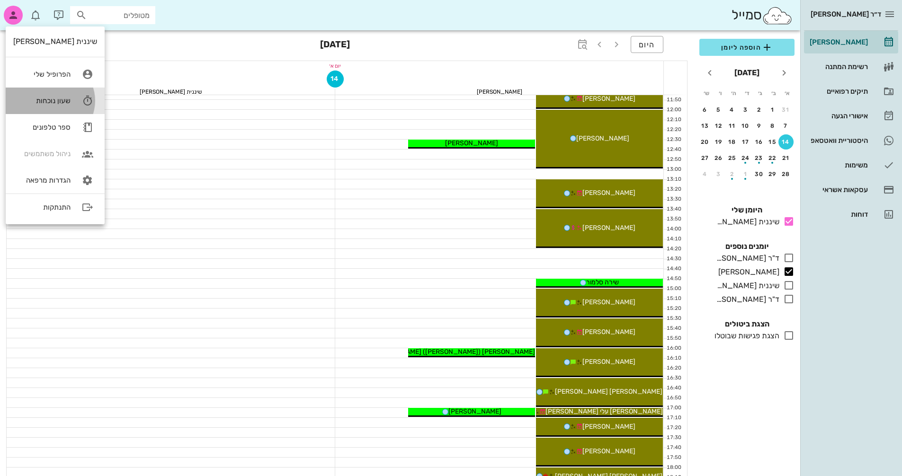
click at [50, 102] on div "שעון נוכחות" at bounding box center [41, 101] width 57 height 9
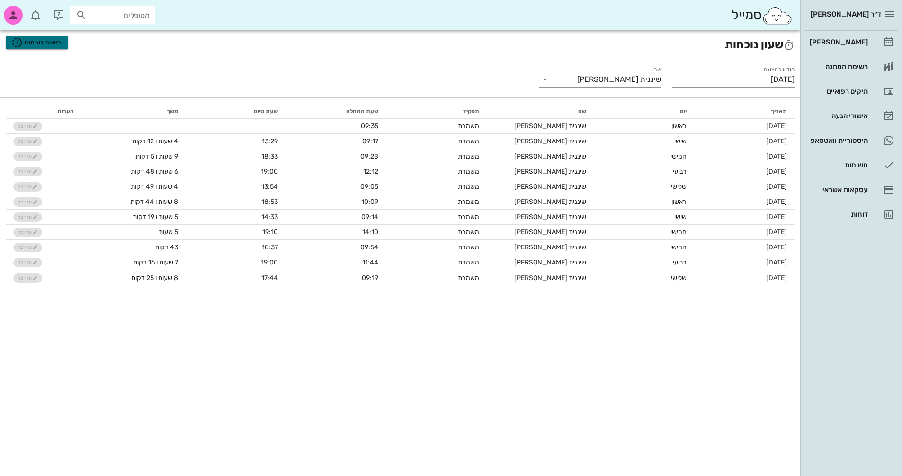
click at [38, 44] on span "רישום נוכחות" at bounding box center [36, 42] width 51 height 11
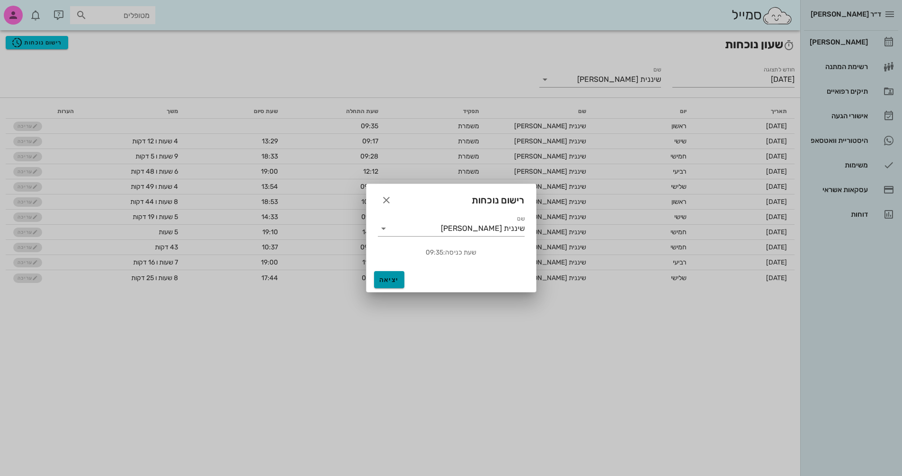
click at [388, 283] on span "יציאה" at bounding box center [389, 280] width 23 height 8
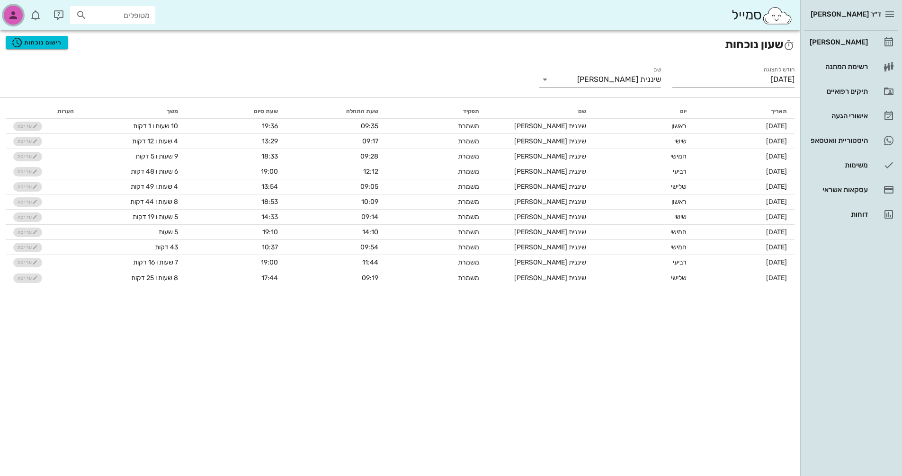
click at [9, 9] on div "button" at bounding box center [13, 15] width 19 height 19
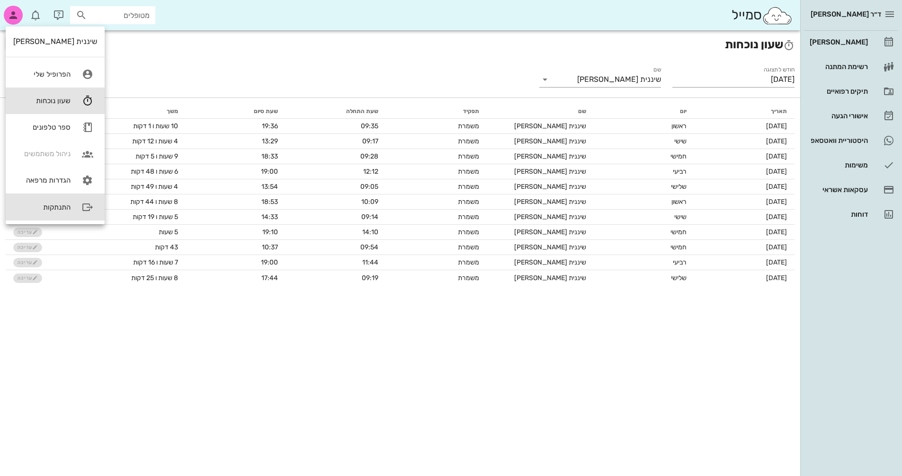
click at [53, 210] on div "התנתקות" at bounding box center [41, 207] width 57 height 9
